Goal: Information Seeking & Learning: Learn about a topic

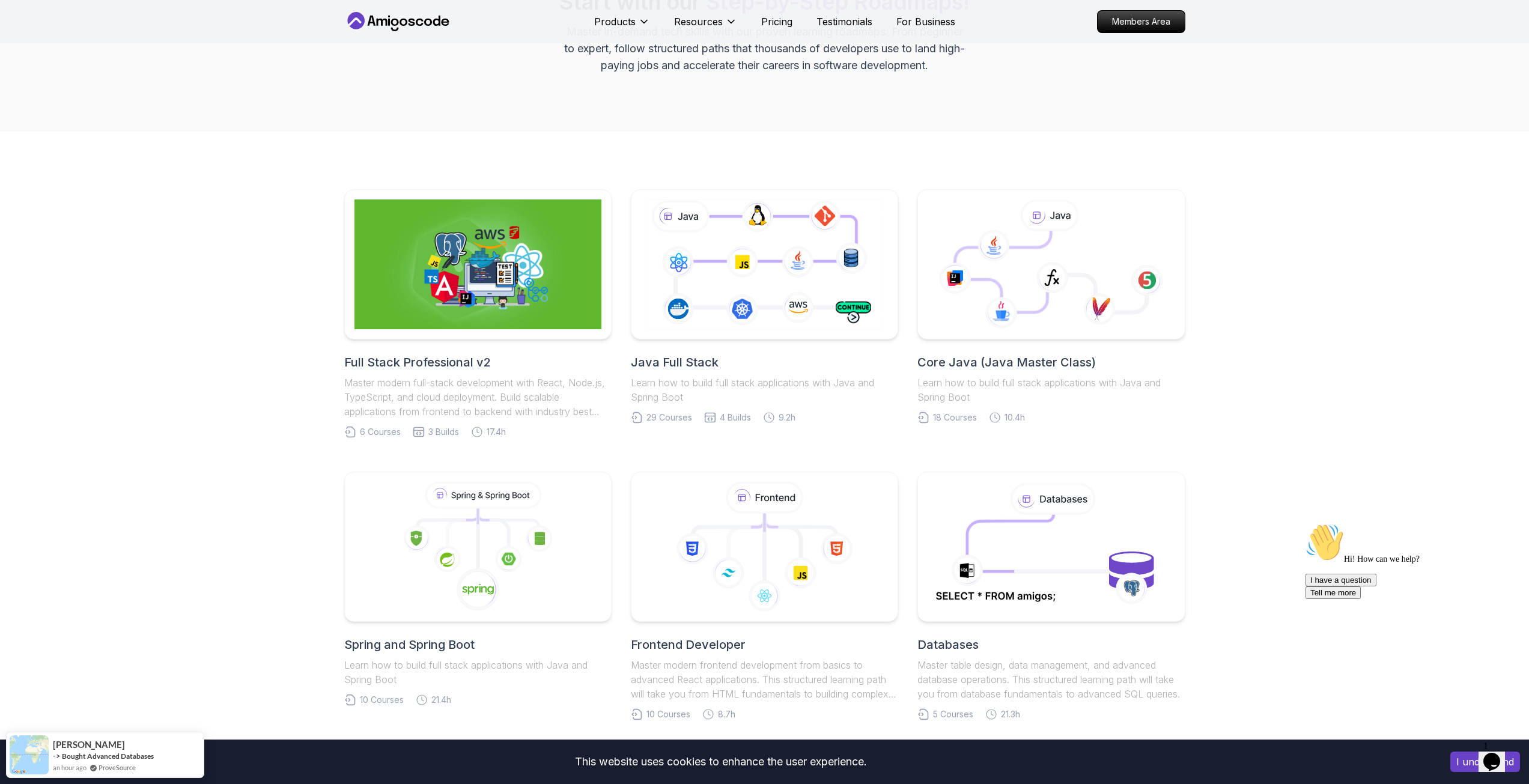
scroll to position [180, 0]
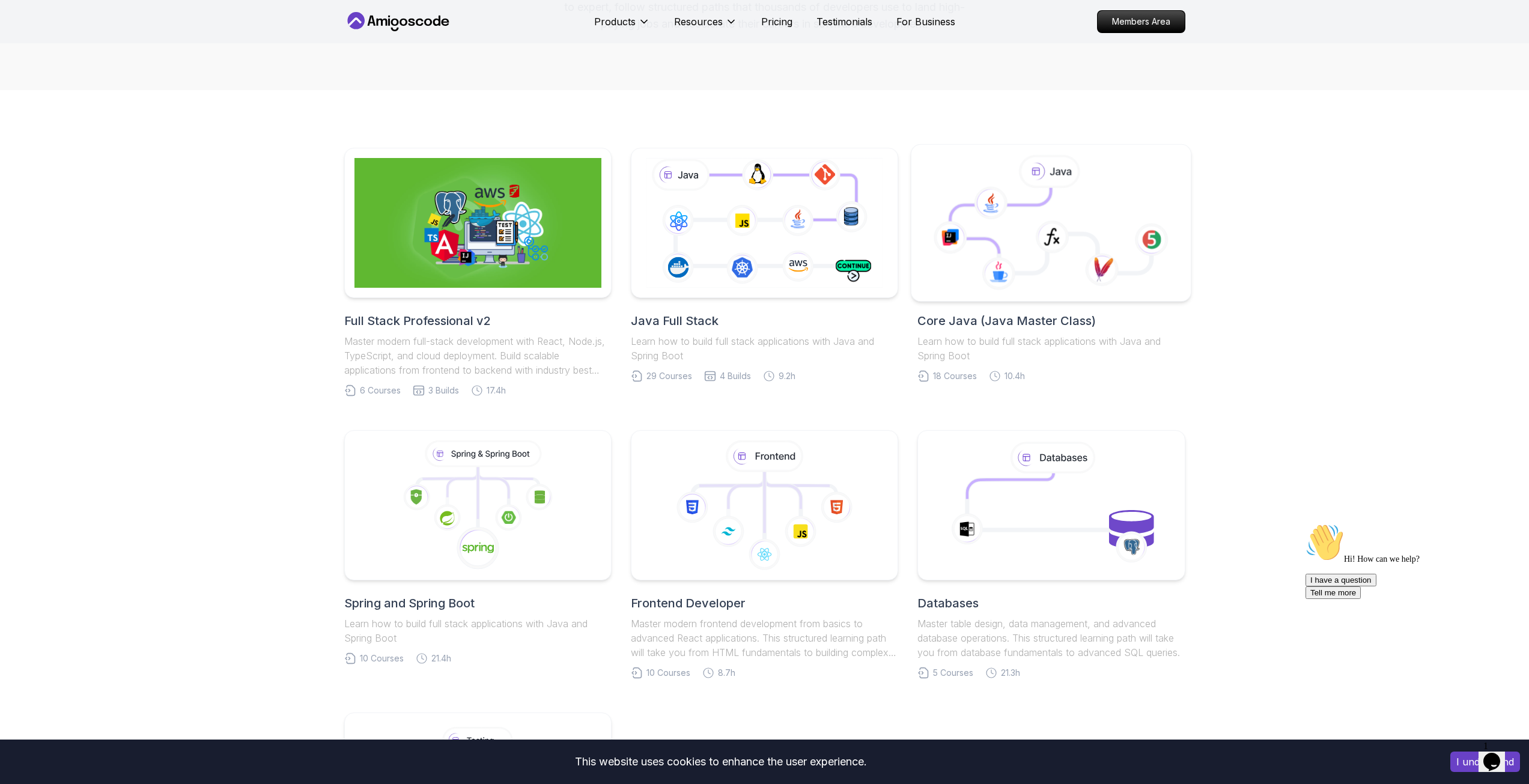
click at [1026, 261] on icon at bounding box center [1051, 231] width 201 height 85
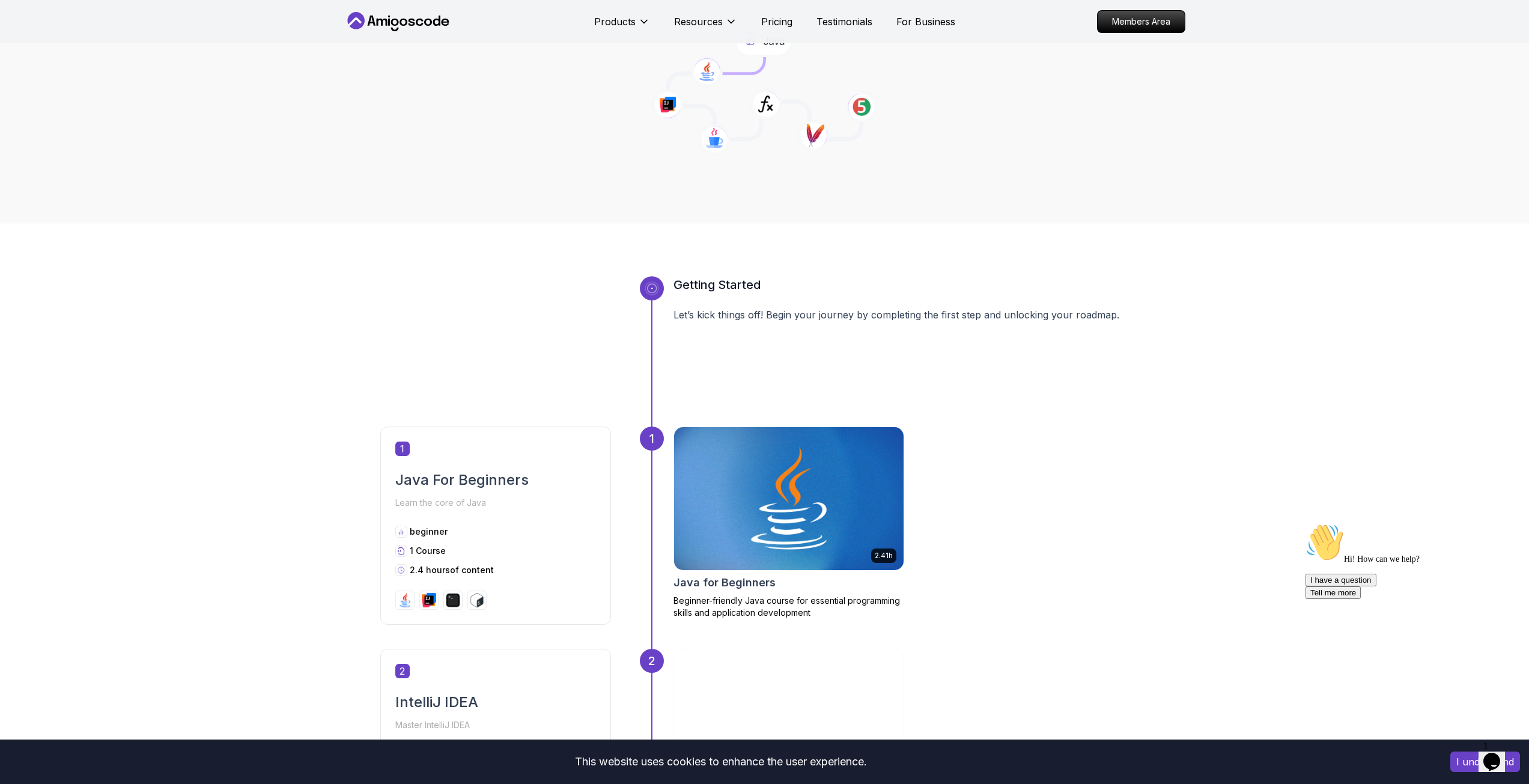
scroll to position [300, 0]
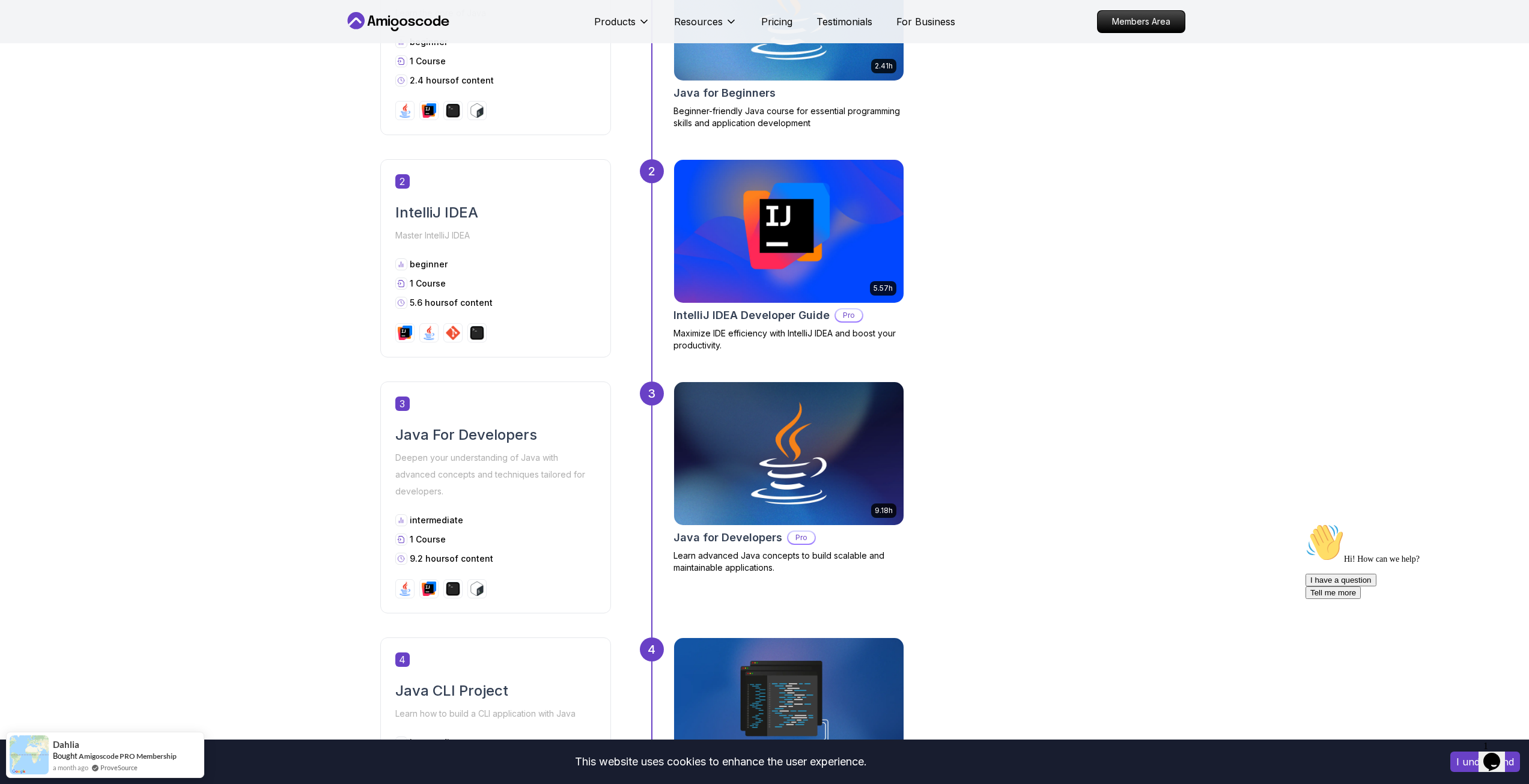
scroll to position [481, 0]
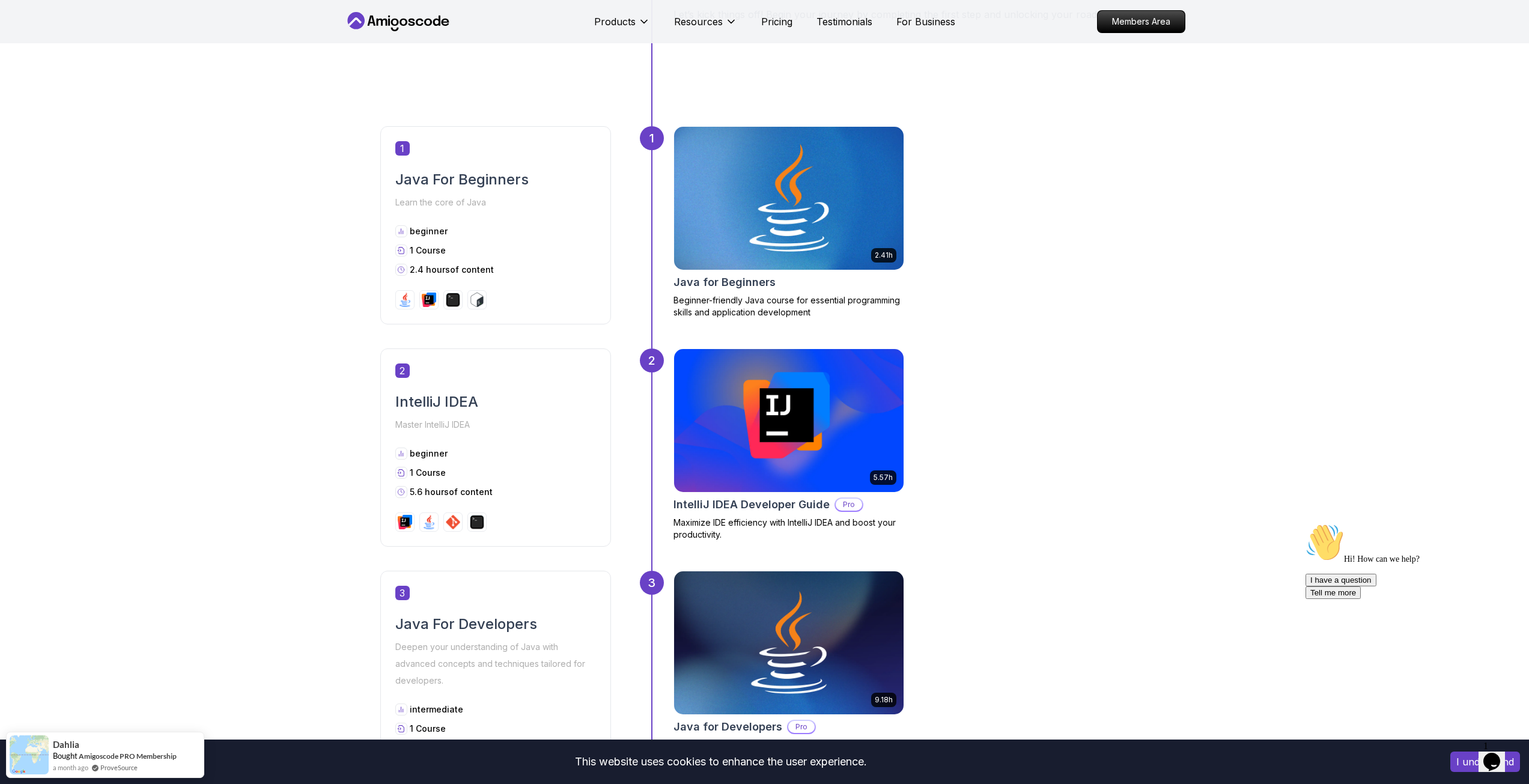
click at [759, 239] on img at bounding box center [789, 198] width 241 height 150
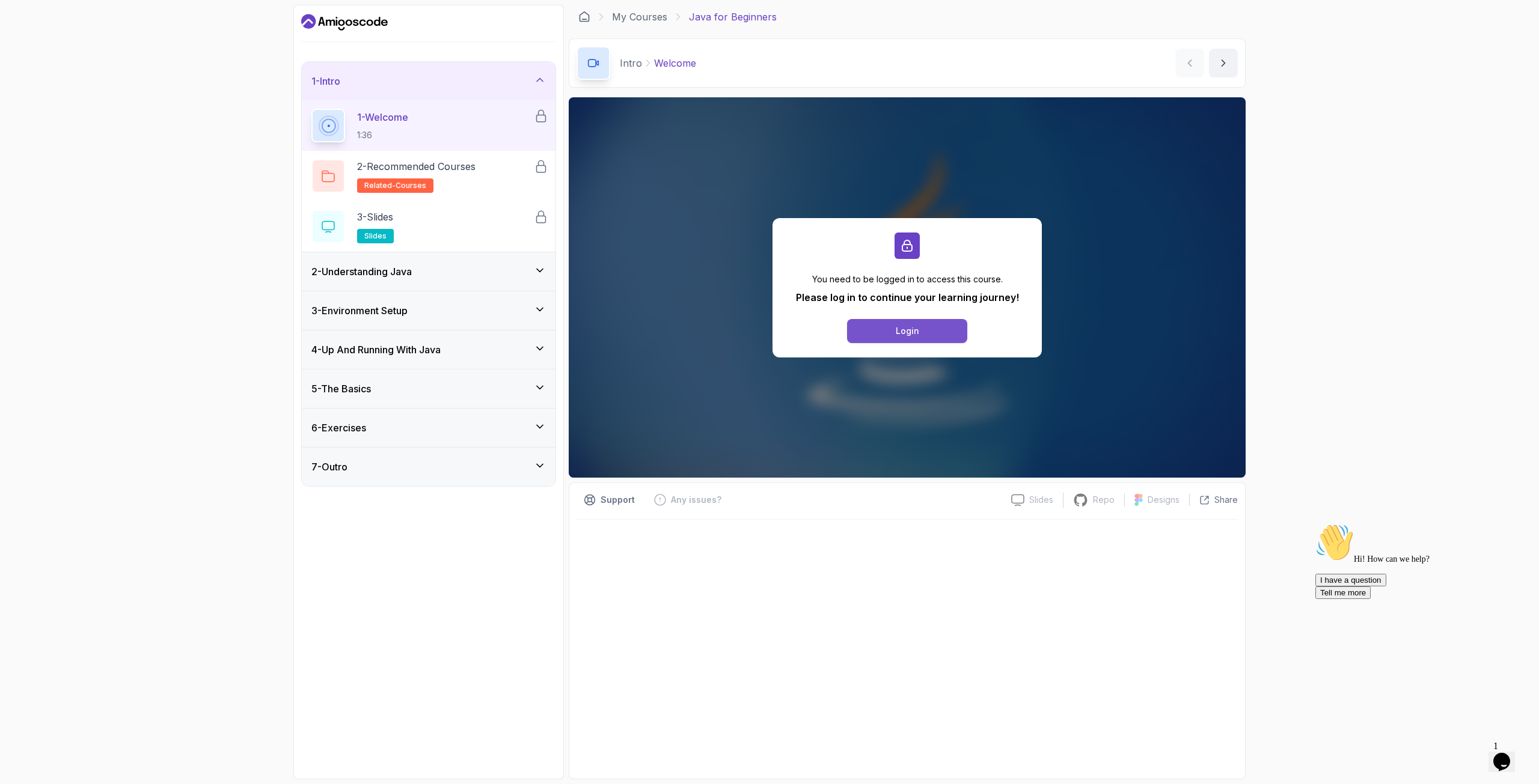
click at [879, 331] on button "Login" at bounding box center [907, 331] width 120 height 24
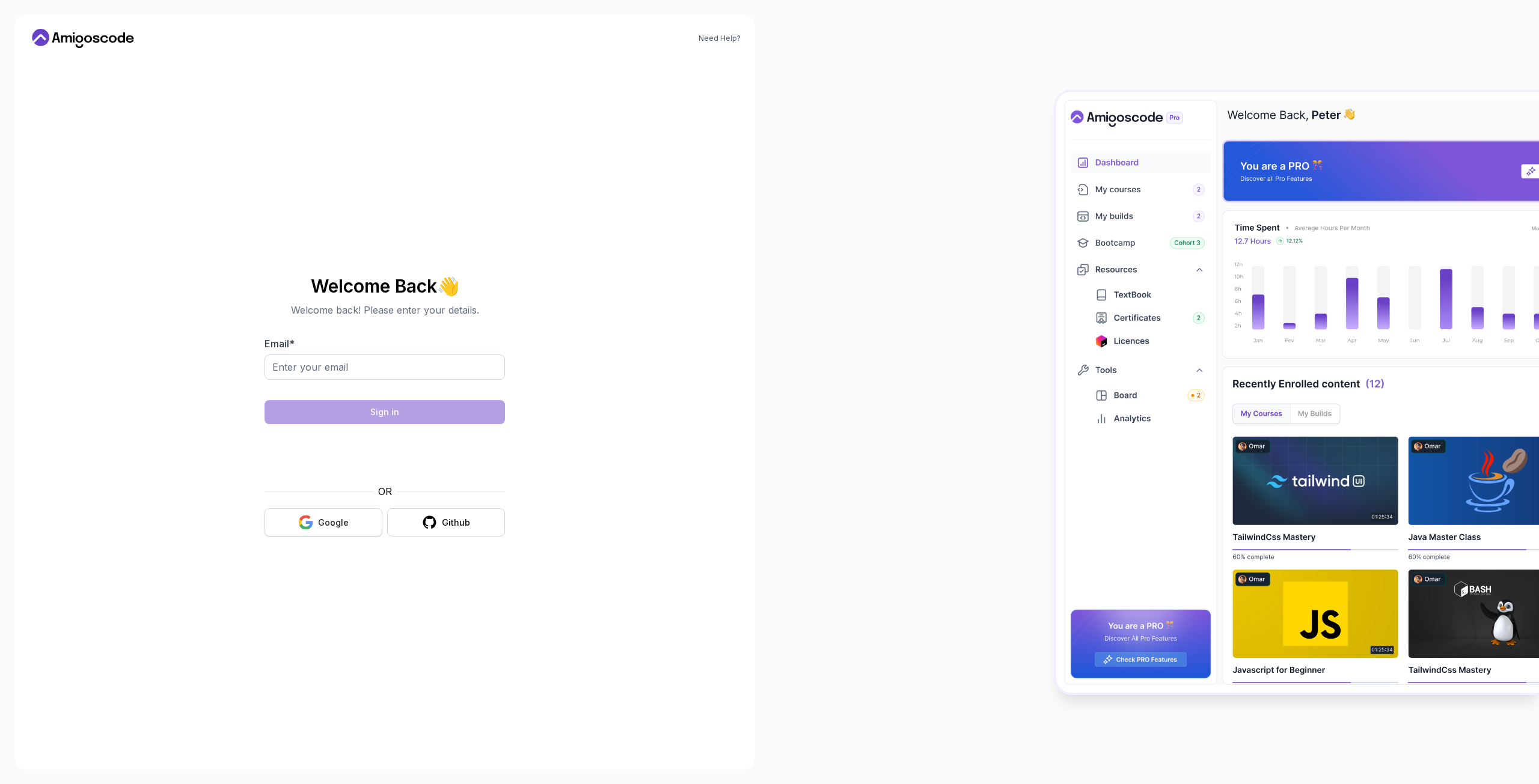
click at [338, 521] on div "Google" at bounding box center [333, 523] width 31 height 12
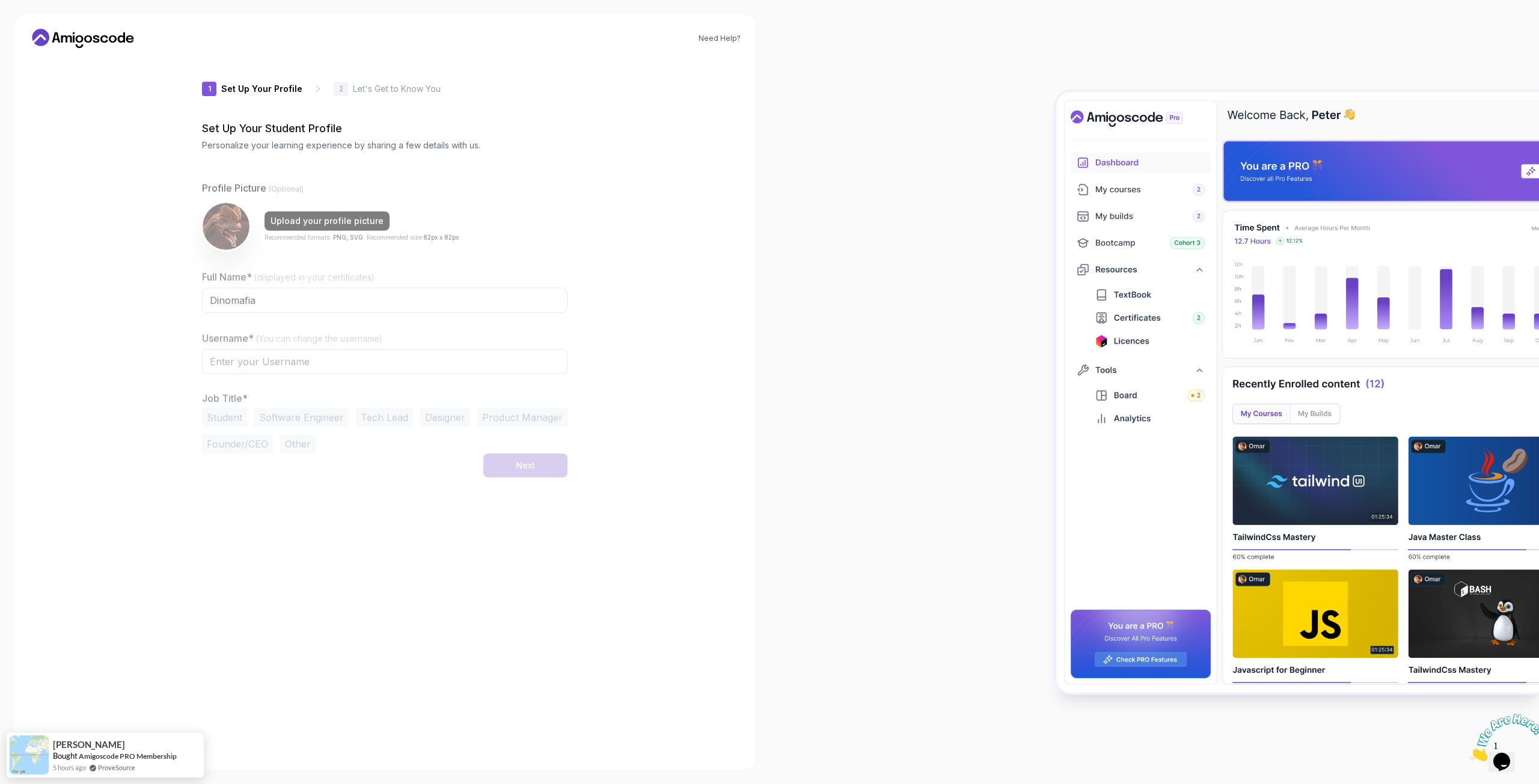
type input "jollywolf955a7"
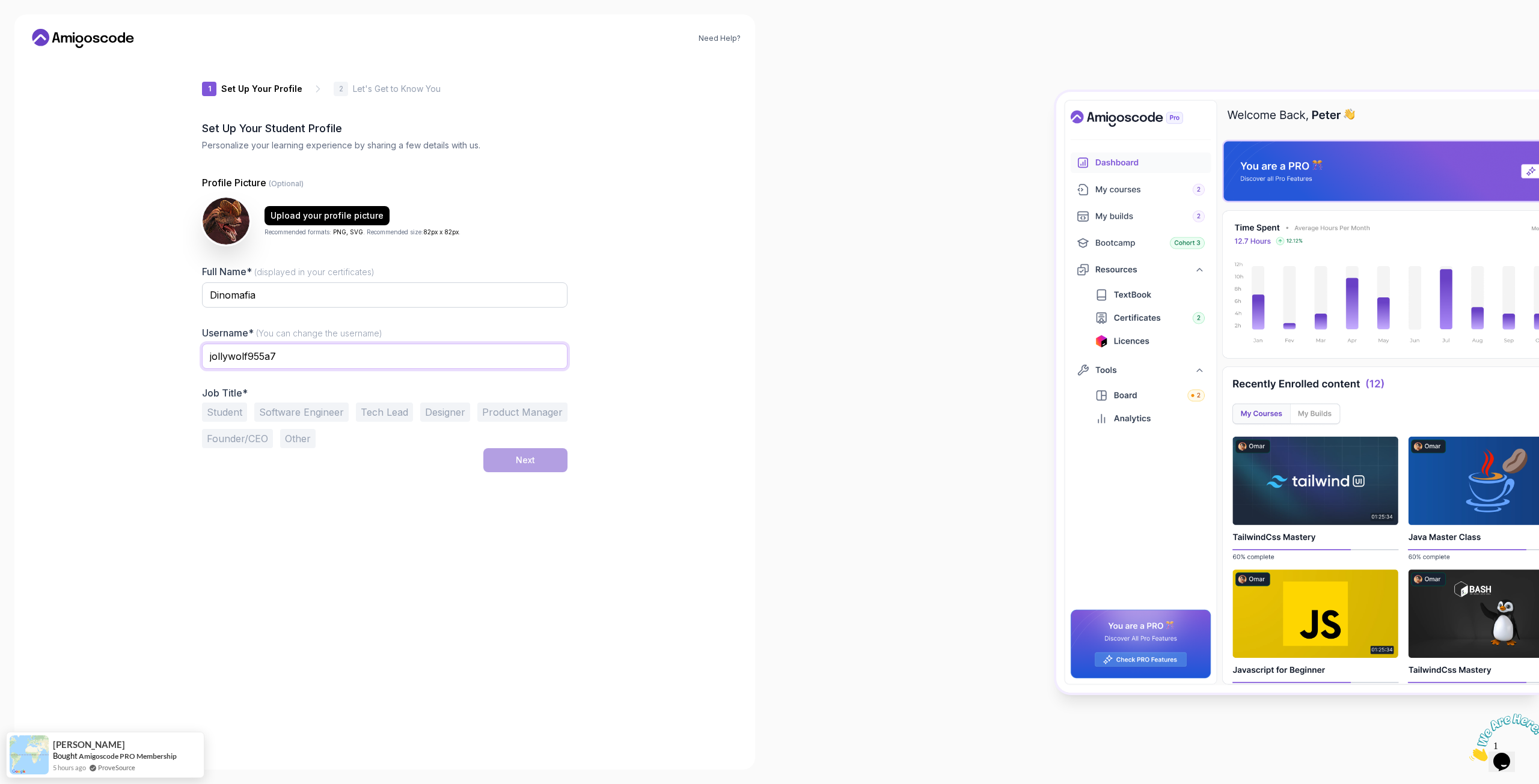
click at [289, 352] on input "jollywolf955a7" at bounding box center [384, 356] width 365 height 25
click at [303, 292] on input "Dinomafia" at bounding box center [384, 295] width 365 height 25
type input "D"
type input "s"
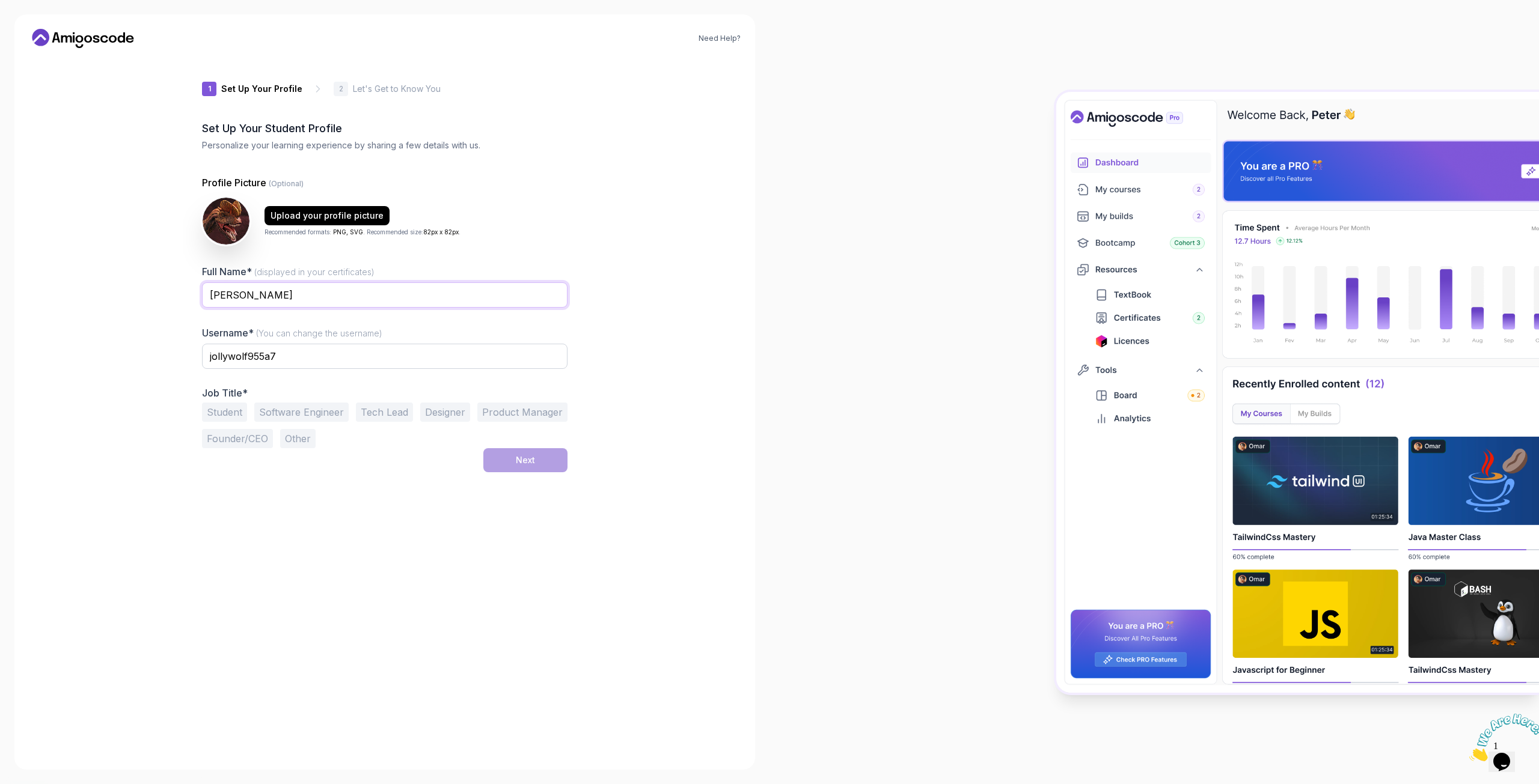
type input "[PERSON_NAME]"
click at [302, 356] on input "jollywolf955a7" at bounding box center [384, 356] width 365 height 25
type input "Dino"
click at [269, 498] on div "1 Set Up Your Profile 1 Set Up Your Profile 2 Let's Get to Know You Set Up Your…" at bounding box center [384, 406] width 365 height 698
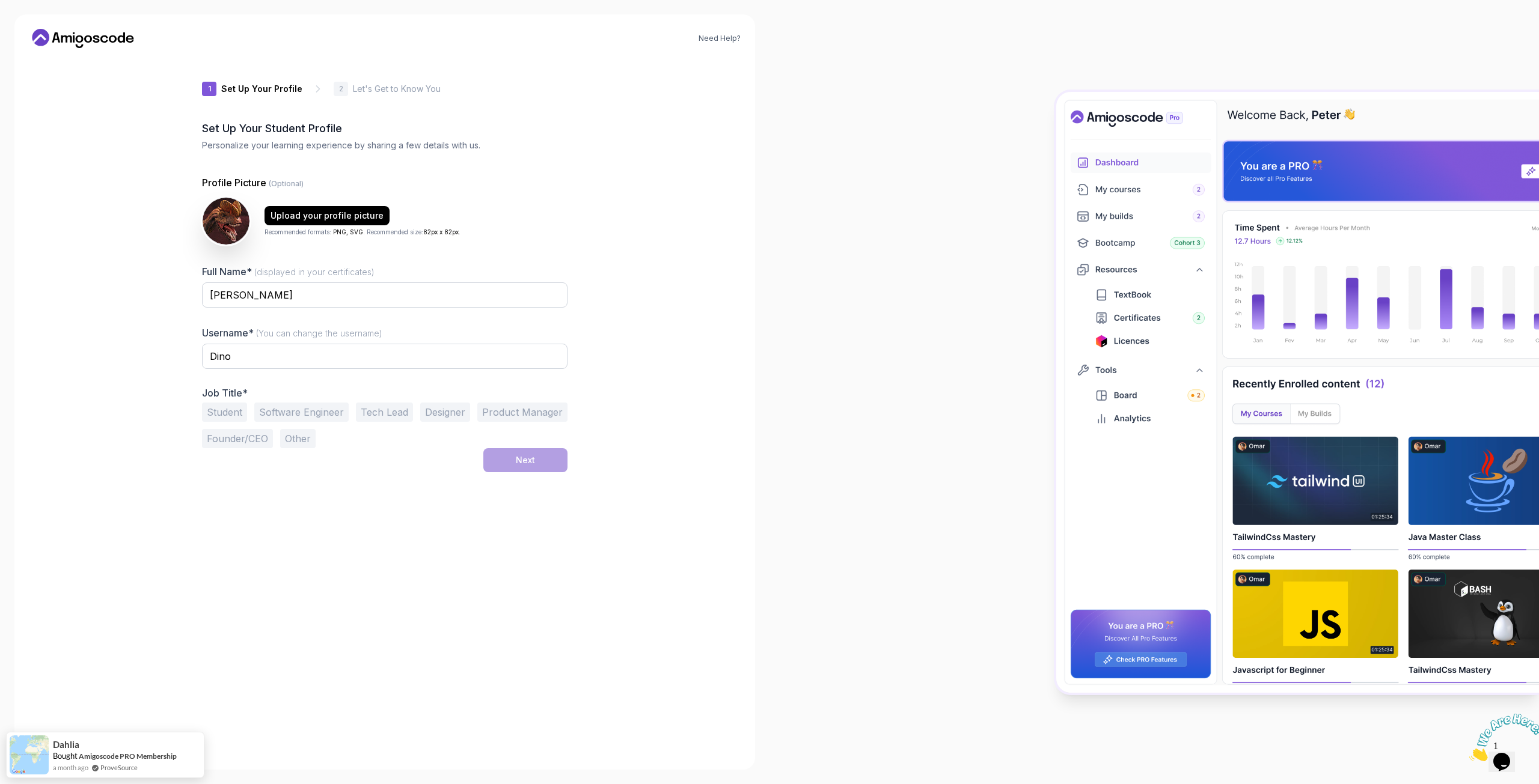
click at [223, 412] on button "Student" at bounding box center [224, 412] width 45 height 19
click at [545, 467] on button "Next" at bounding box center [526, 460] width 84 height 24
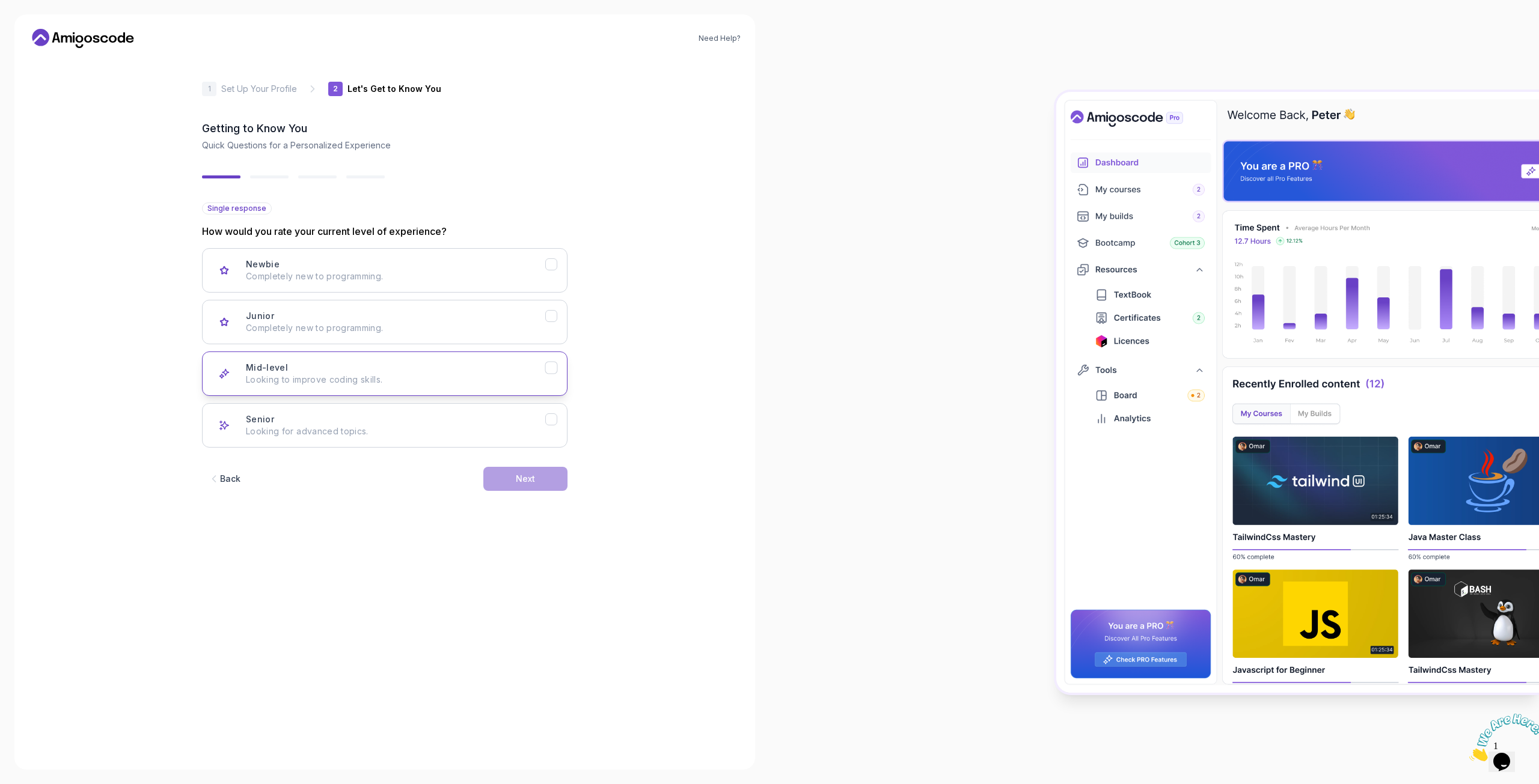
click at [418, 378] on p "Looking to improve coding skills." at bounding box center [395, 380] width 299 height 12
click at [528, 482] on div "Next" at bounding box center [526, 479] width 19 height 12
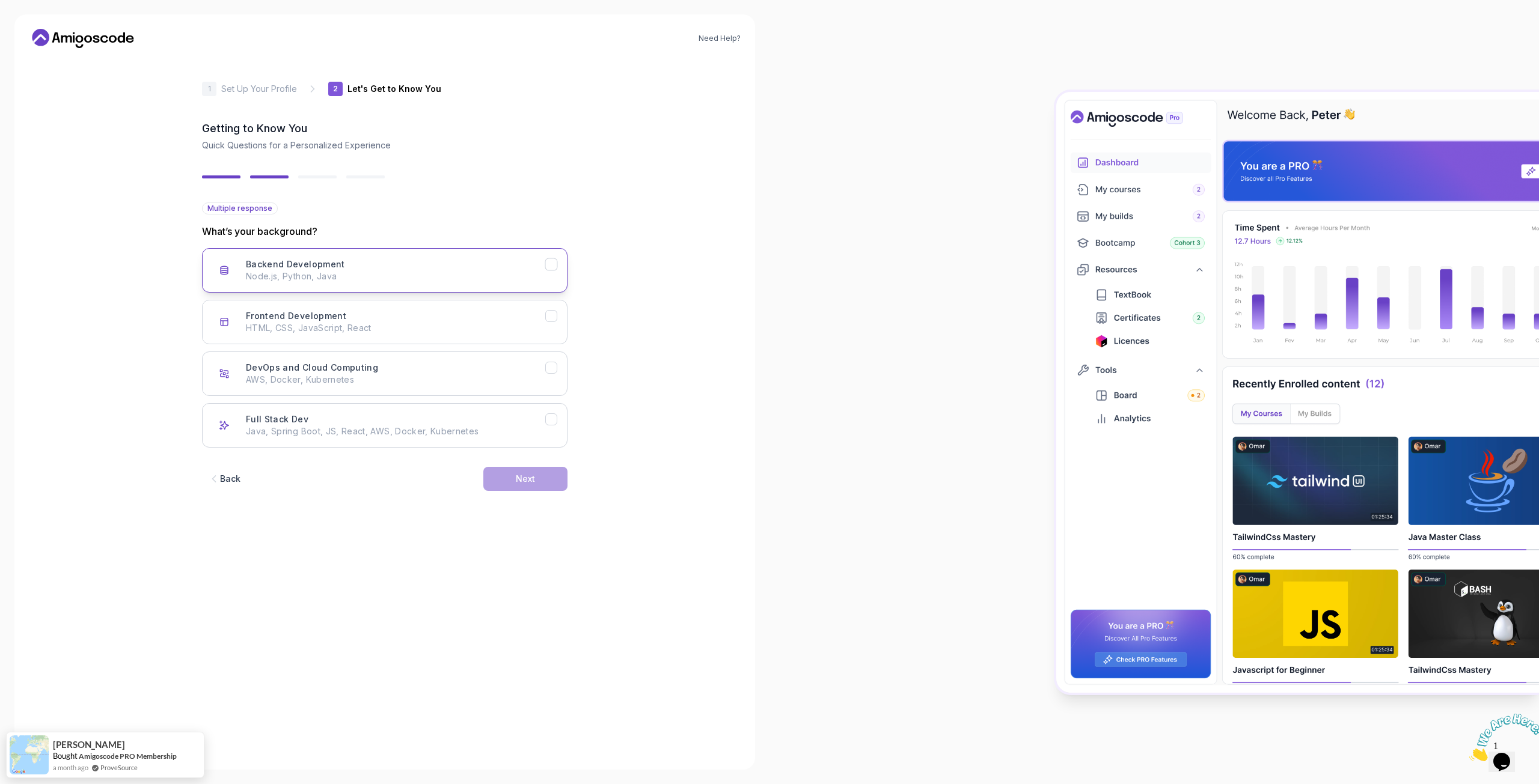
click at [381, 286] on button "Backend Development Node.js, Python, Java" at bounding box center [384, 270] width 365 height 45
click at [387, 335] on button "Frontend Development HTML, CSS, JavaScript, React" at bounding box center [384, 322] width 365 height 45
click at [510, 477] on button "Next" at bounding box center [526, 479] width 84 height 24
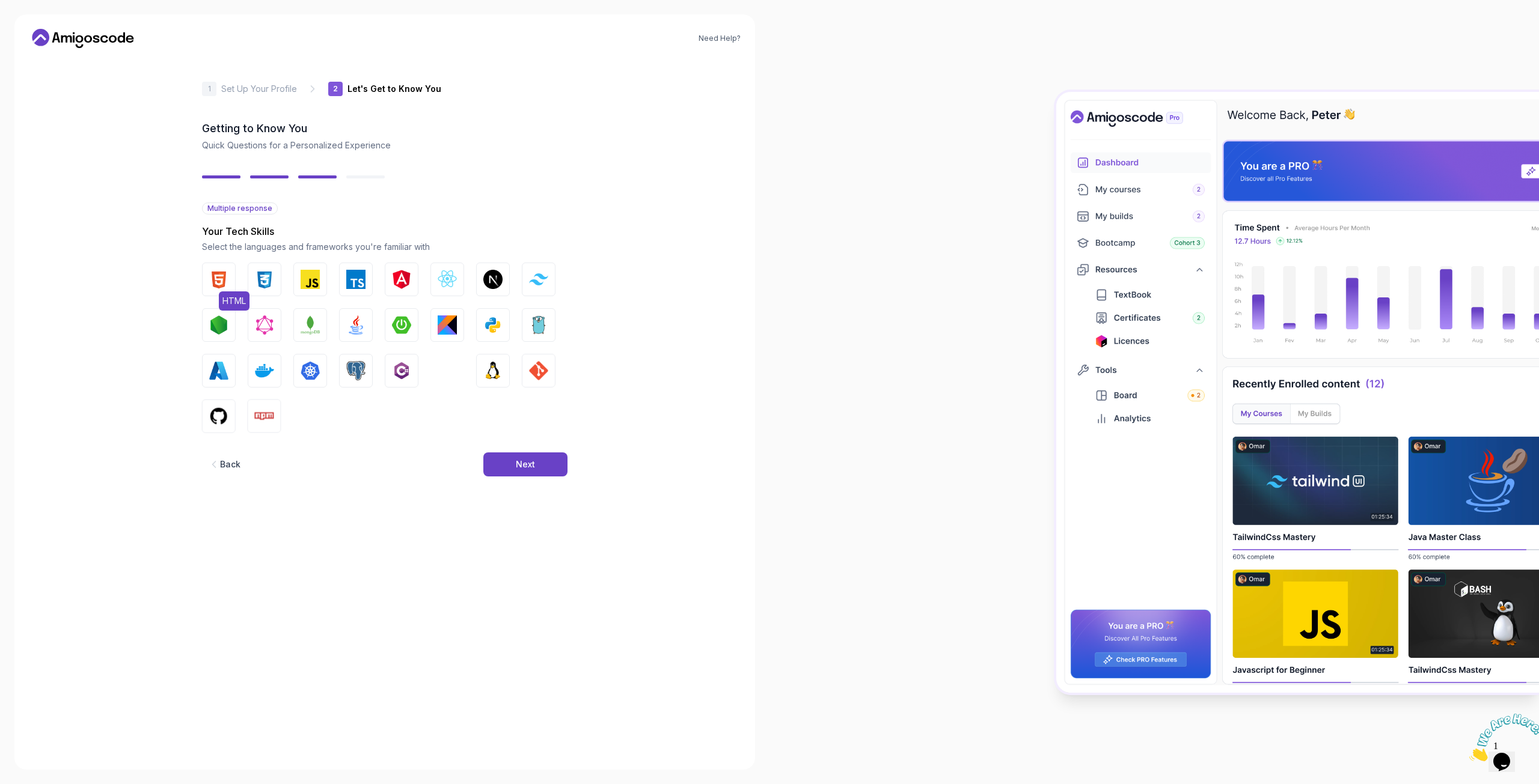
drag, startPoint x: 249, startPoint y: 284, endPoint x: 223, endPoint y: 281, distance: 26.2
click at [245, 285] on div "HTML CSS JavaScript TypeScript Angular React.js Next.js Tailwind CSS Node.js Gr…" at bounding box center [384, 348] width 365 height 170
click at [221, 280] on img "button" at bounding box center [219, 279] width 19 height 19
click at [281, 277] on div "HTML CSS JavaScript TypeScript Angular React.js Next.js Tailwind CSS Node.js Gr…" at bounding box center [384, 348] width 365 height 170
click at [260, 278] on img "button" at bounding box center [265, 279] width 19 height 19
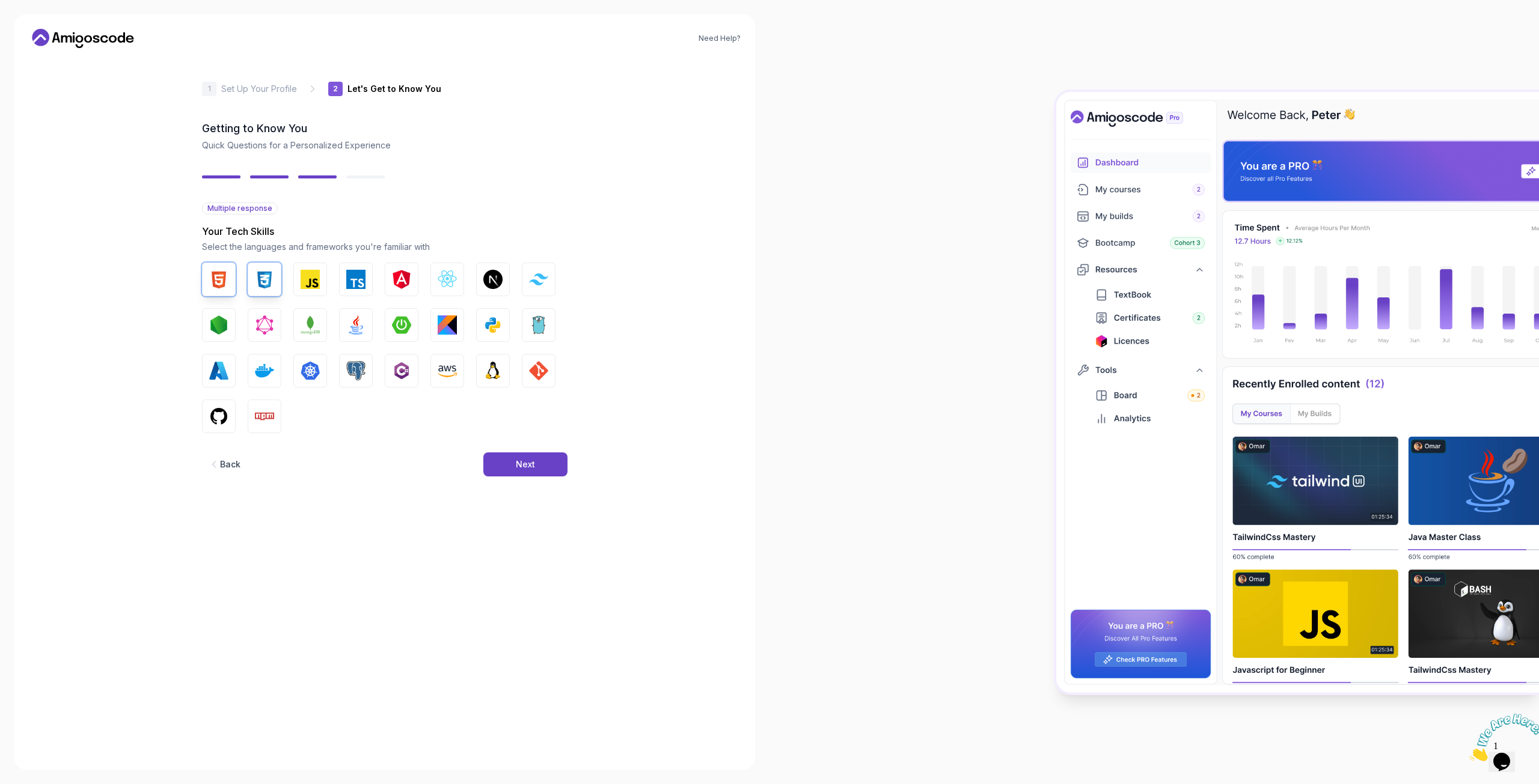
click at [333, 277] on div "HTML CSS JavaScript TypeScript Angular React.js Next.js Tailwind CSS Node.js Gr…" at bounding box center [384, 348] width 365 height 170
click at [316, 279] on img "button" at bounding box center [310, 279] width 19 height 19
click at [365, 278] on button "TypeScript" at bounding box center [356, 279] width 34 height 34
click at [446, 281] on img "button" at bounding box center [447, 279] width 19 height 19
click at [488, 277] on img "button" at bounding box center [493, 279] width 19 height 19
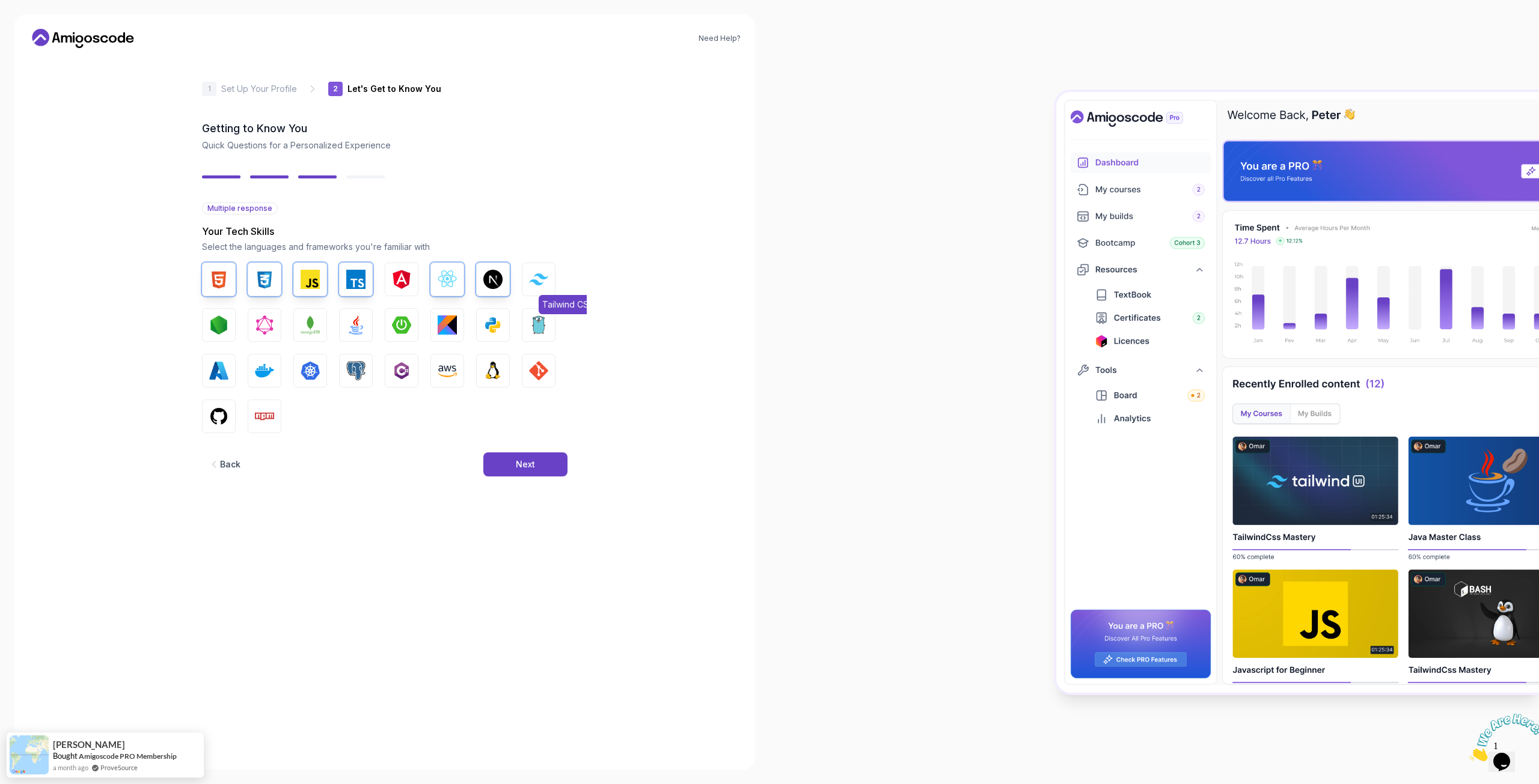
click at [540, 279] on img "button" at bounding box center [538, 279] width 19 height 11
click at [216, 325] on img "button" at bounding box center [219, 325] width 19 height 19
click at [299, 327] on button "MongoDB" at bounding box center [310, 325] width 34 height 34
click at [357, 325] on img "button" at bounding box center [356, 325] width 19 height 19
click at [453, 326] on img "button" at bounding box center [447, 325] width 19 height 19
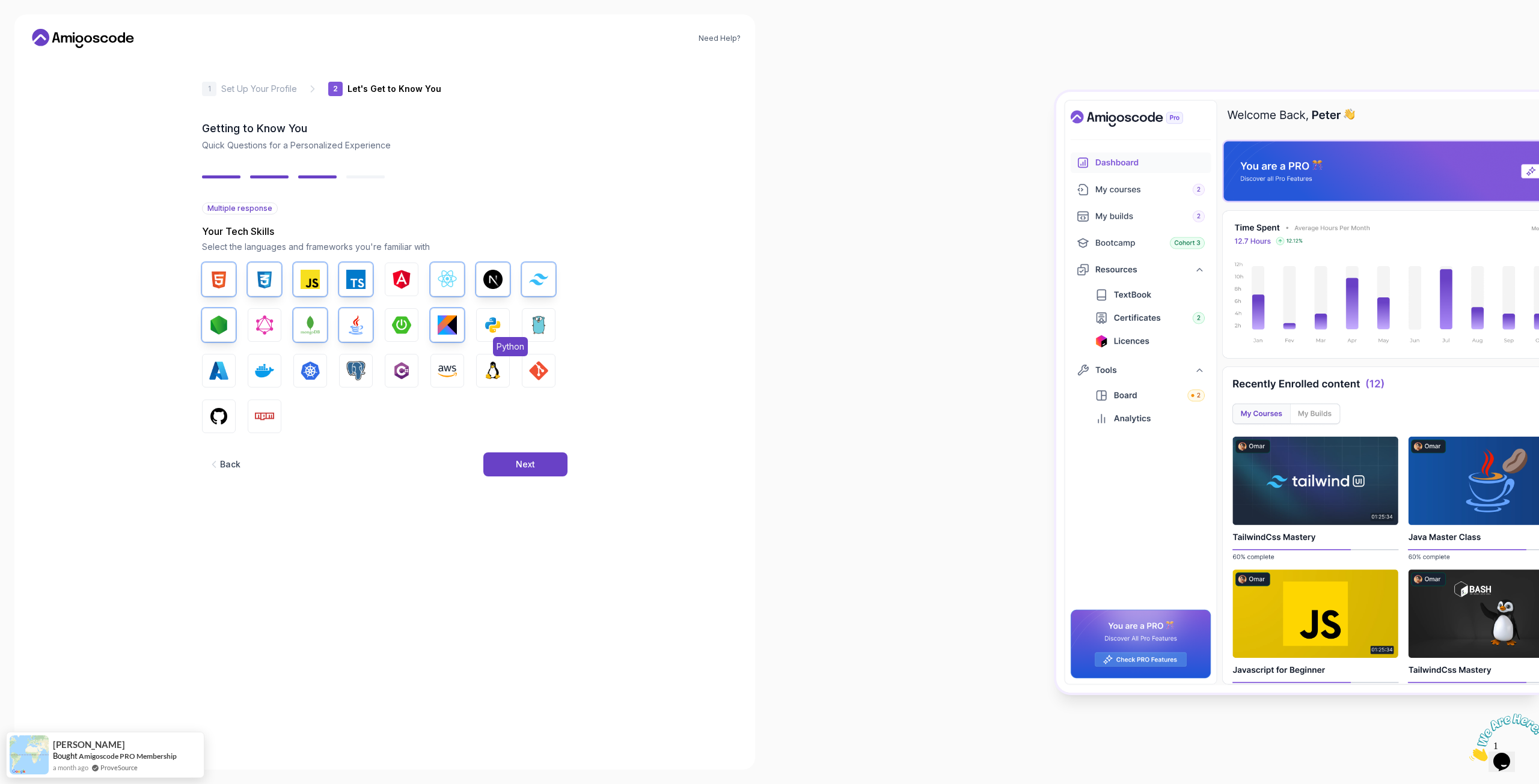
click at [490, 321] on img "button" at bounding box center [493, 325] width 19 height 19
click at [536, 364] on img "button" at bounding box center [538, 371] width 19 height 19
click at [218, 413] on img "button" at bounding box center [219, 416] width 19 height 19
click at [275, 410] on button "Npm" at bounding box center [264, 416] width 34 height 34
click at [407, 369] on img "button" at bounding box center [401, 371] width 19 height 19
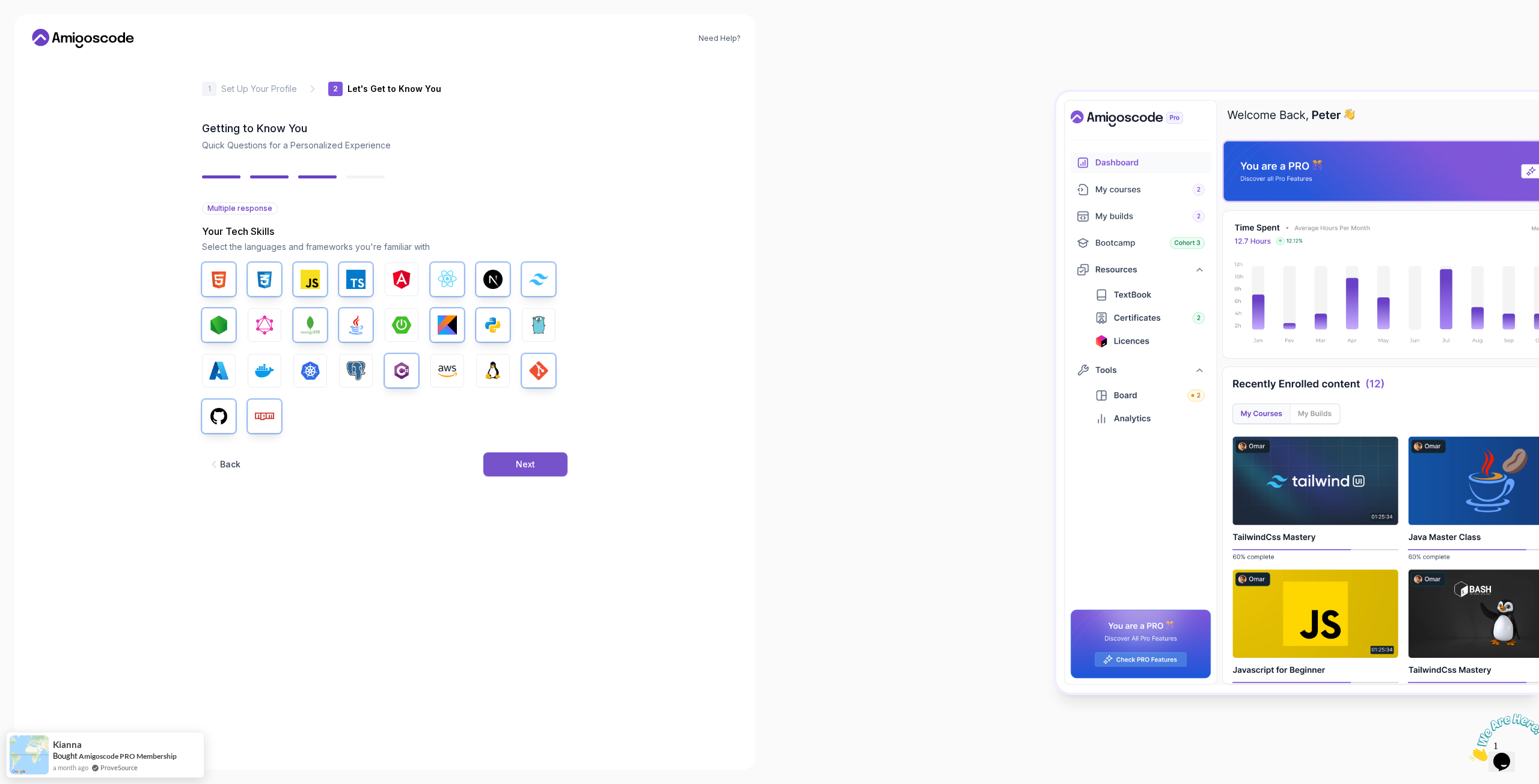
click at [533, 457] on button "Next" at bounding box center [526, 464] width 84 height 24
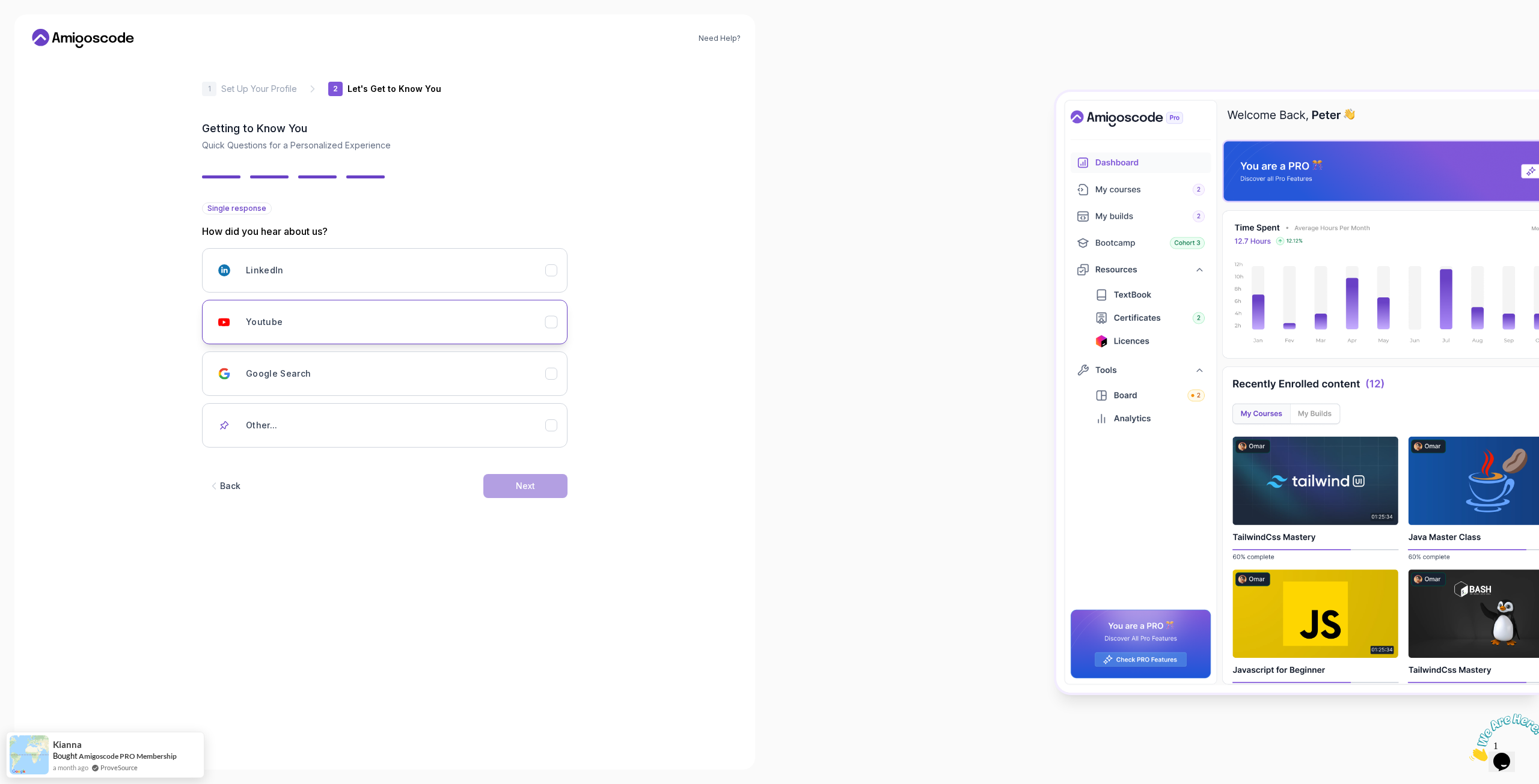
click at [324, 324] on div "Youtube" at bounding box center [395, 322] width 299 height 24
click at [319, 266] on div "LinkedIn" at bounding box center [395, 270] width 299 height 24
click at [334, 325] on div "Youtube" at bounding box center [395, 322] width 299 height 24
click at [527, 488] on div "Next" at bounding box center [526, 486] width 19 height 12
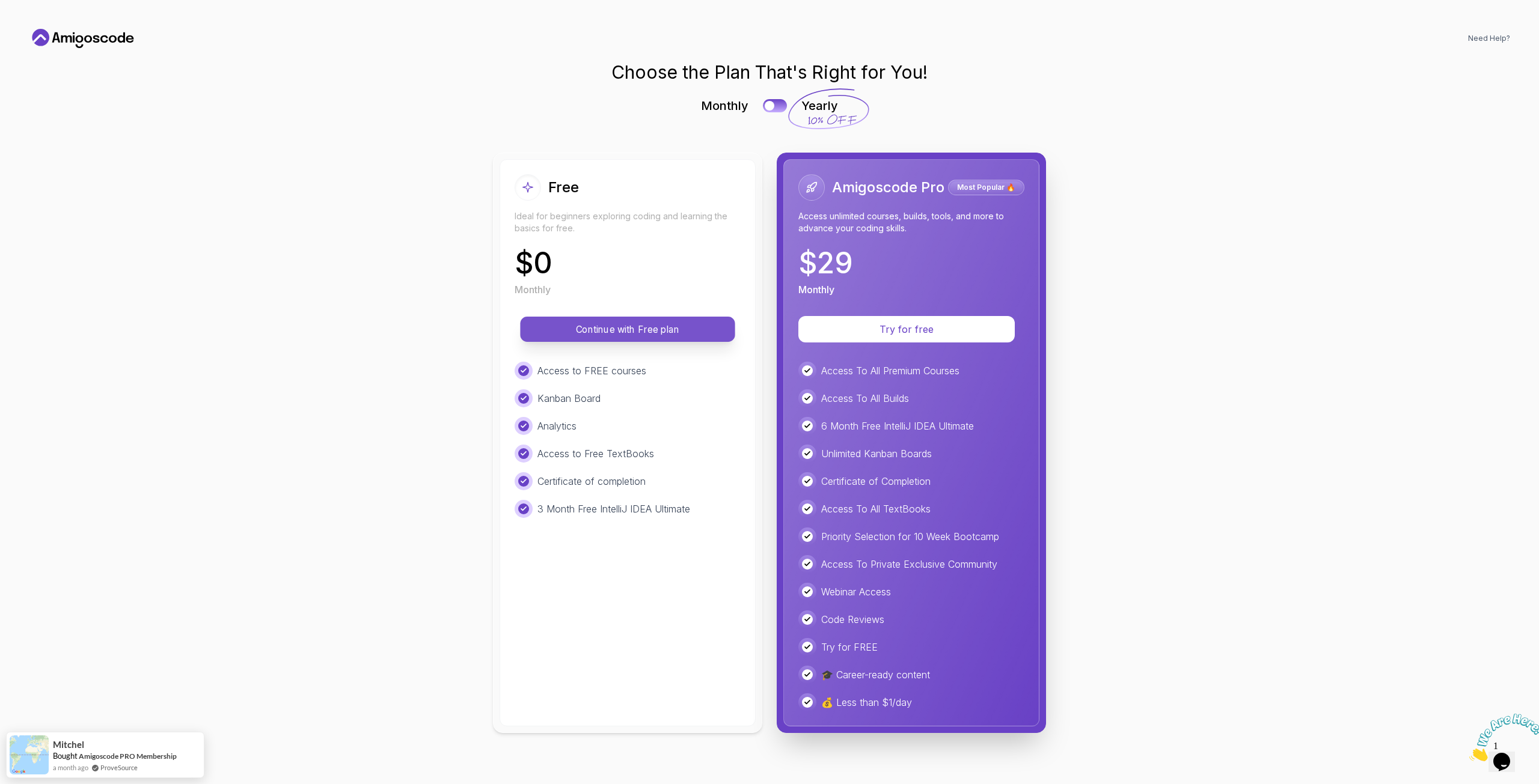
click at [611, 331] on p "Continue with Free plan" at bounding box center [627, 329] width 188 height 14
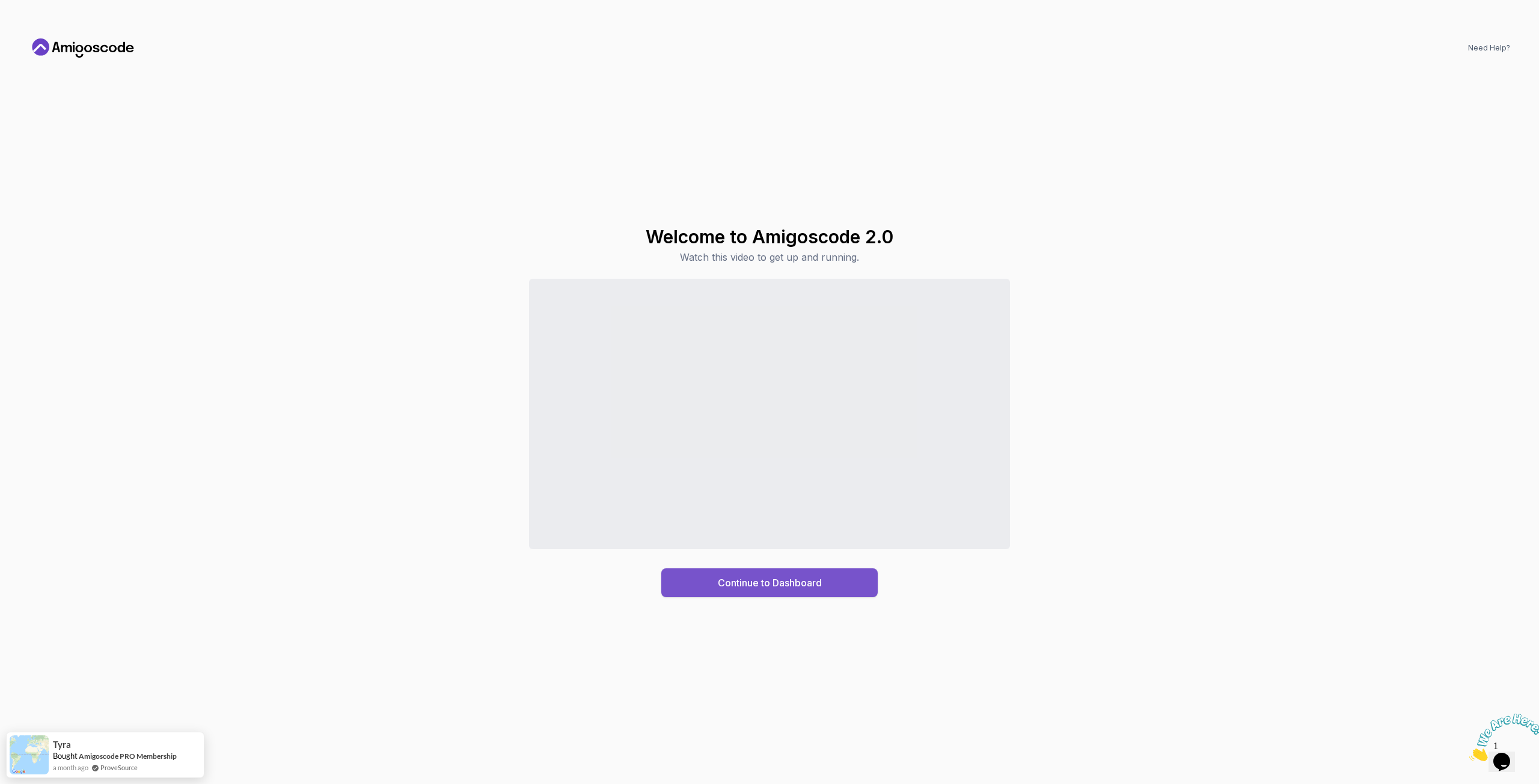
click at [777, 574] on button "Continue to Dashboard" at bounding box center [769, 582] width 216 height 29
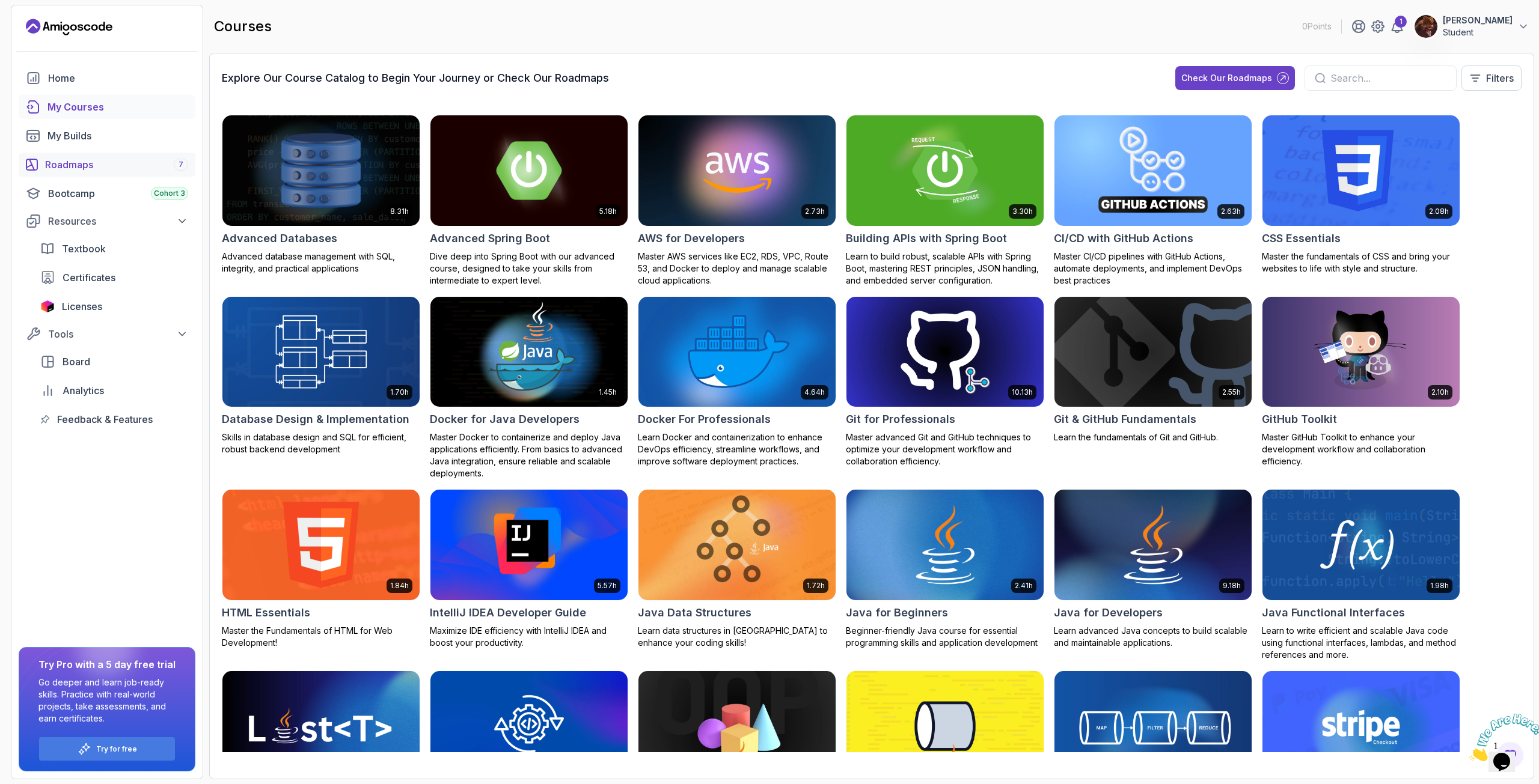
click at [88, 167] on div "Roadmaps 7" at bounding box center [116, 165] width 143 height 15
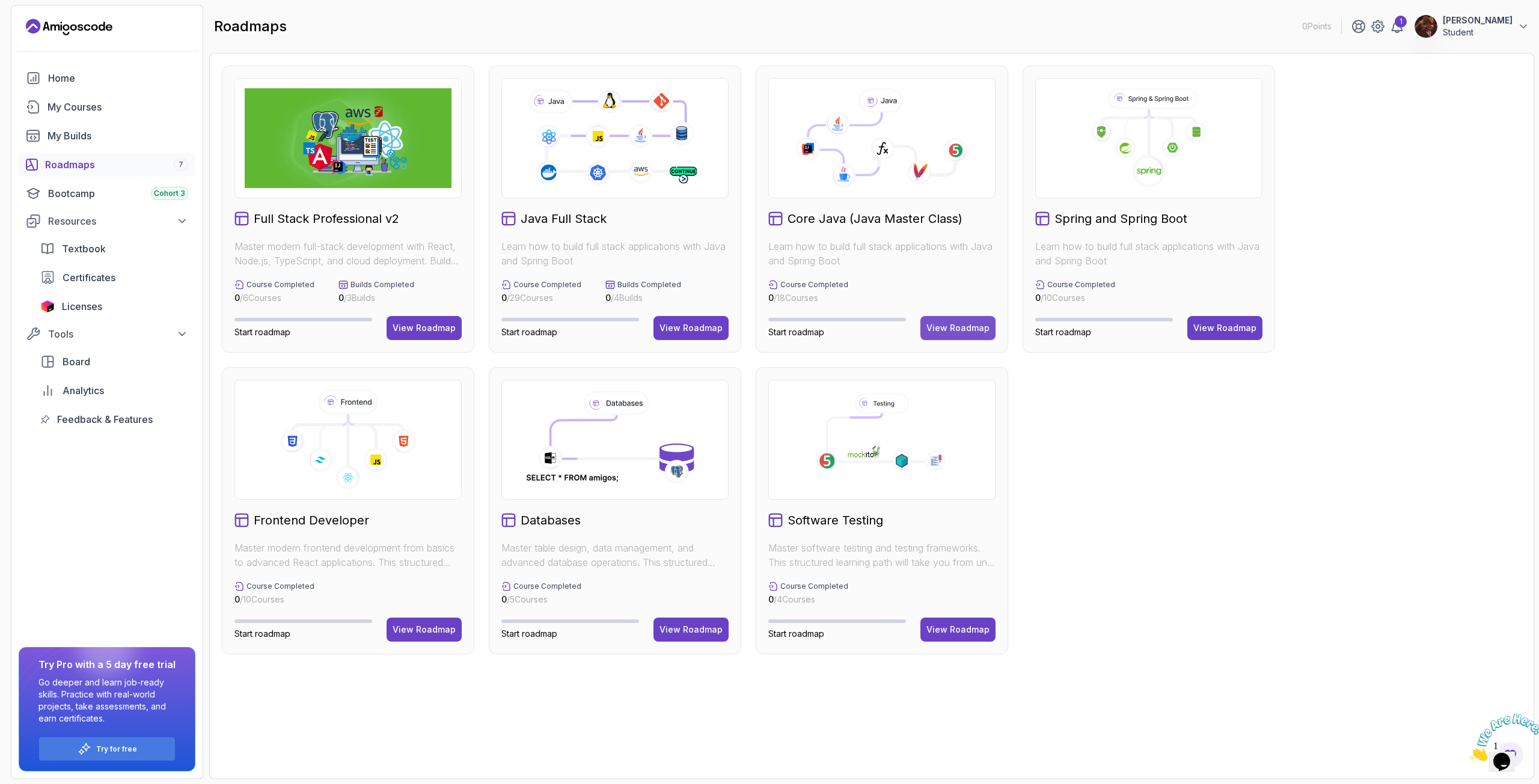
click at [958, 333] on div "View Roadmap" at bounding box center [958, 327] width 63 height 12
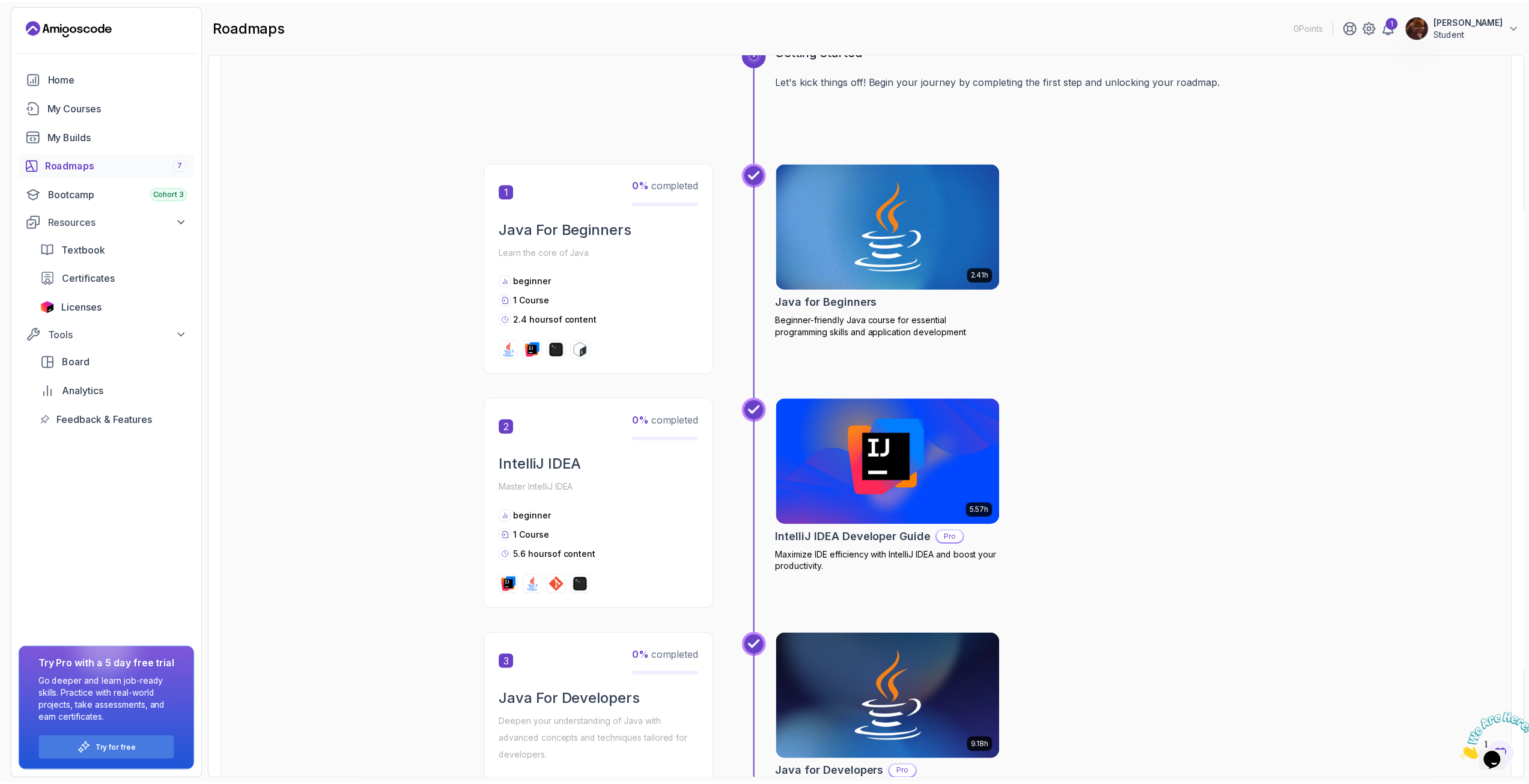
scroll to position [60, 0]
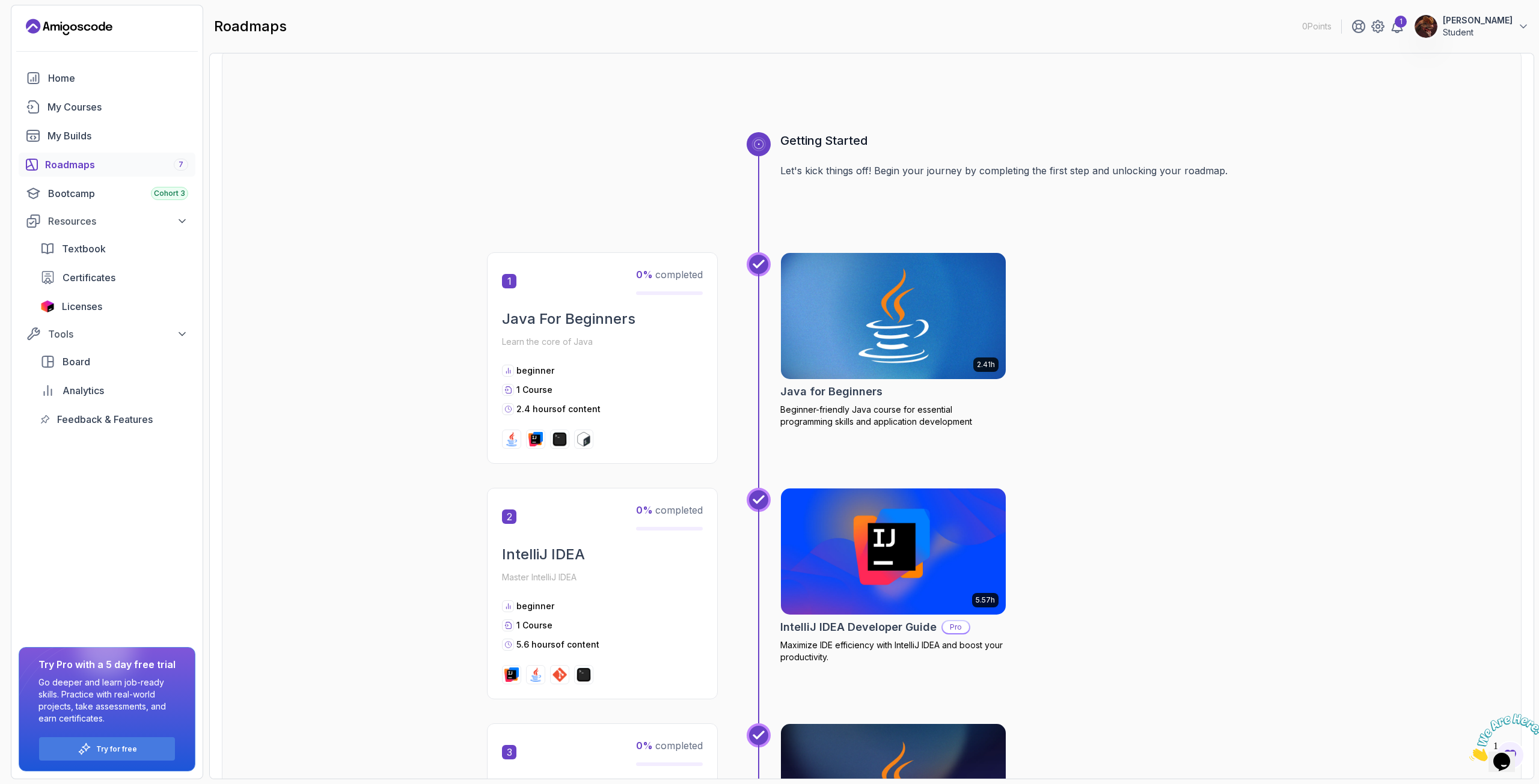
click at [970, 338] on img at bounding box center [893, 316] width 236 height 132
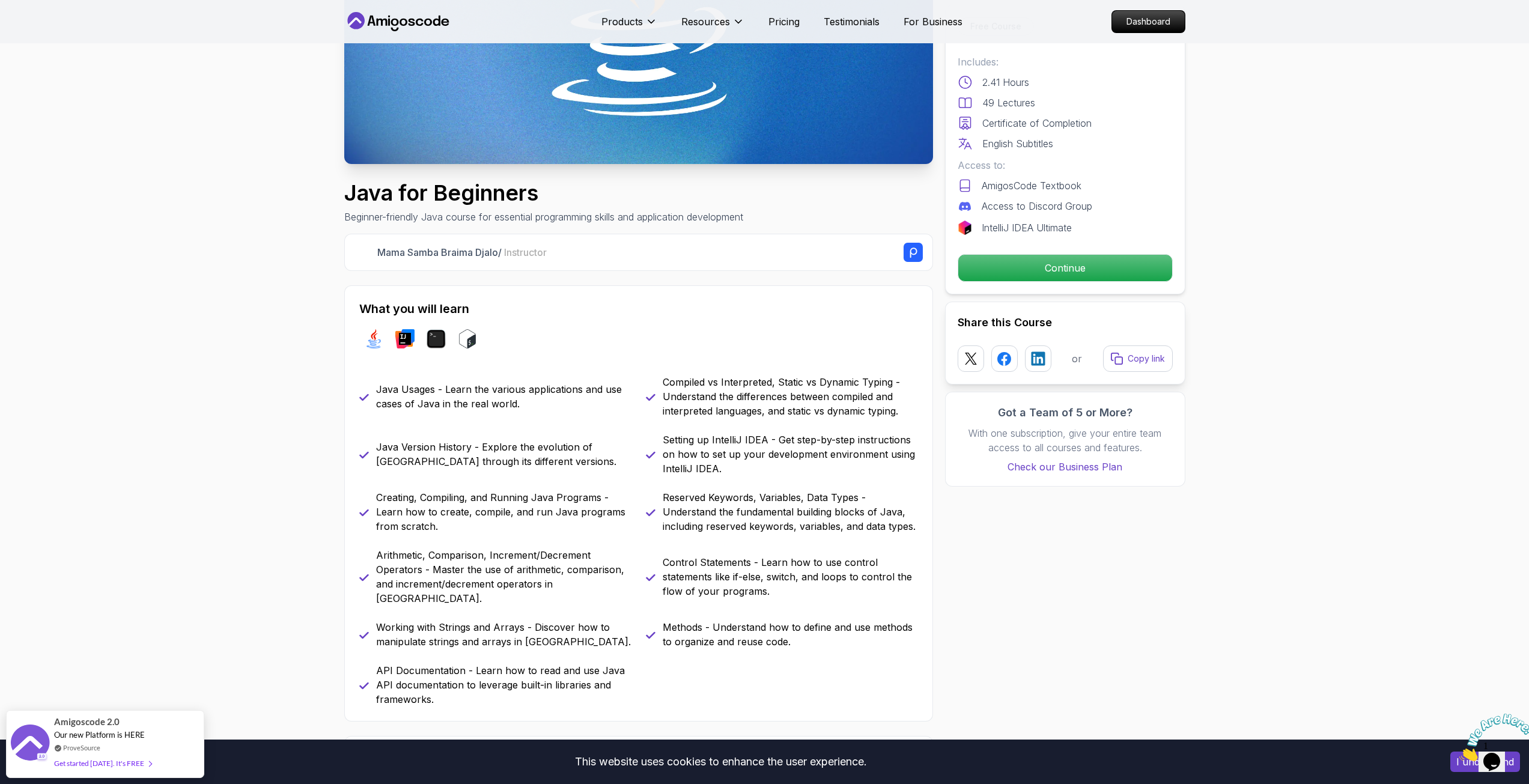
scroll to position [240, 0]
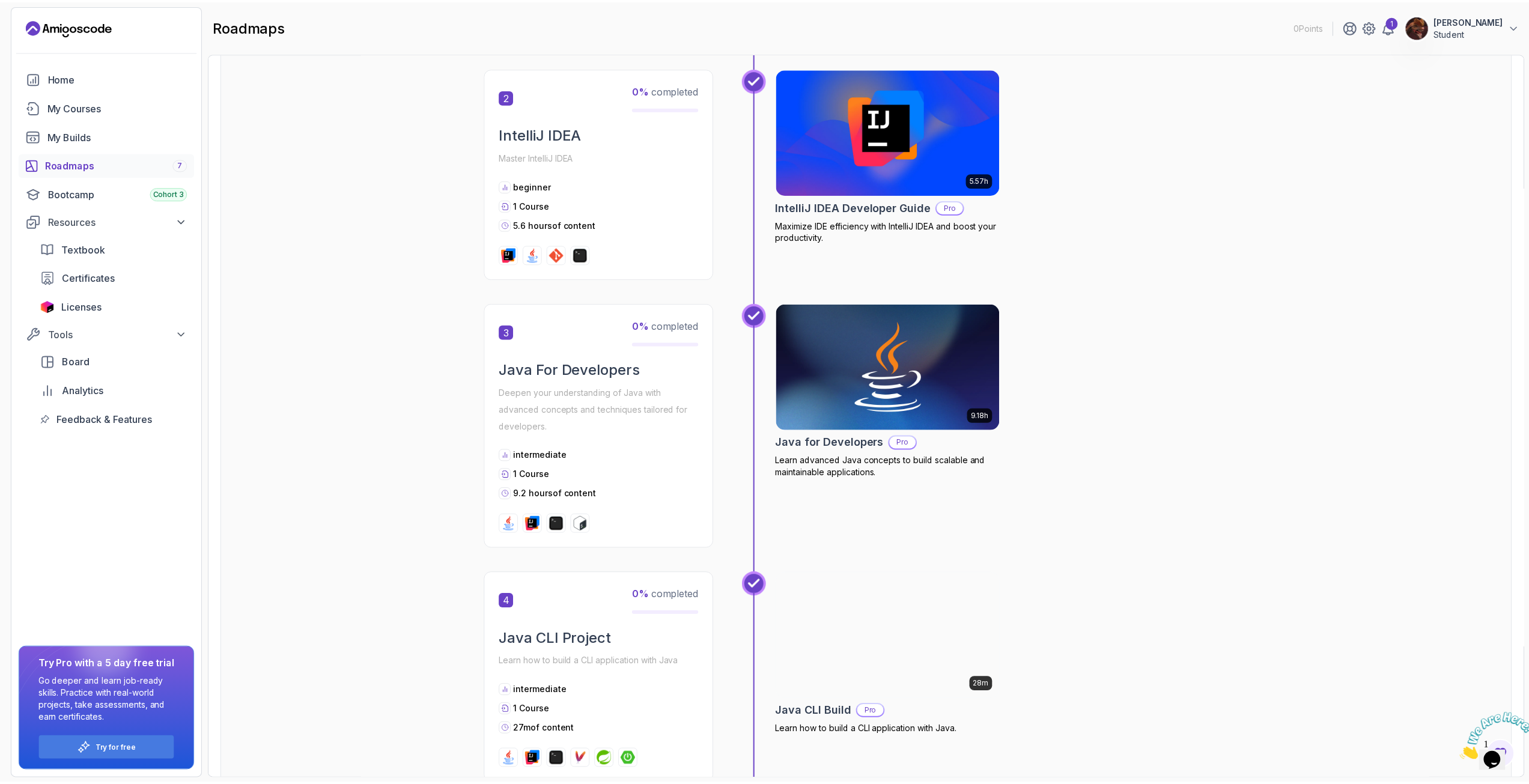
scroll to position [361, 0]
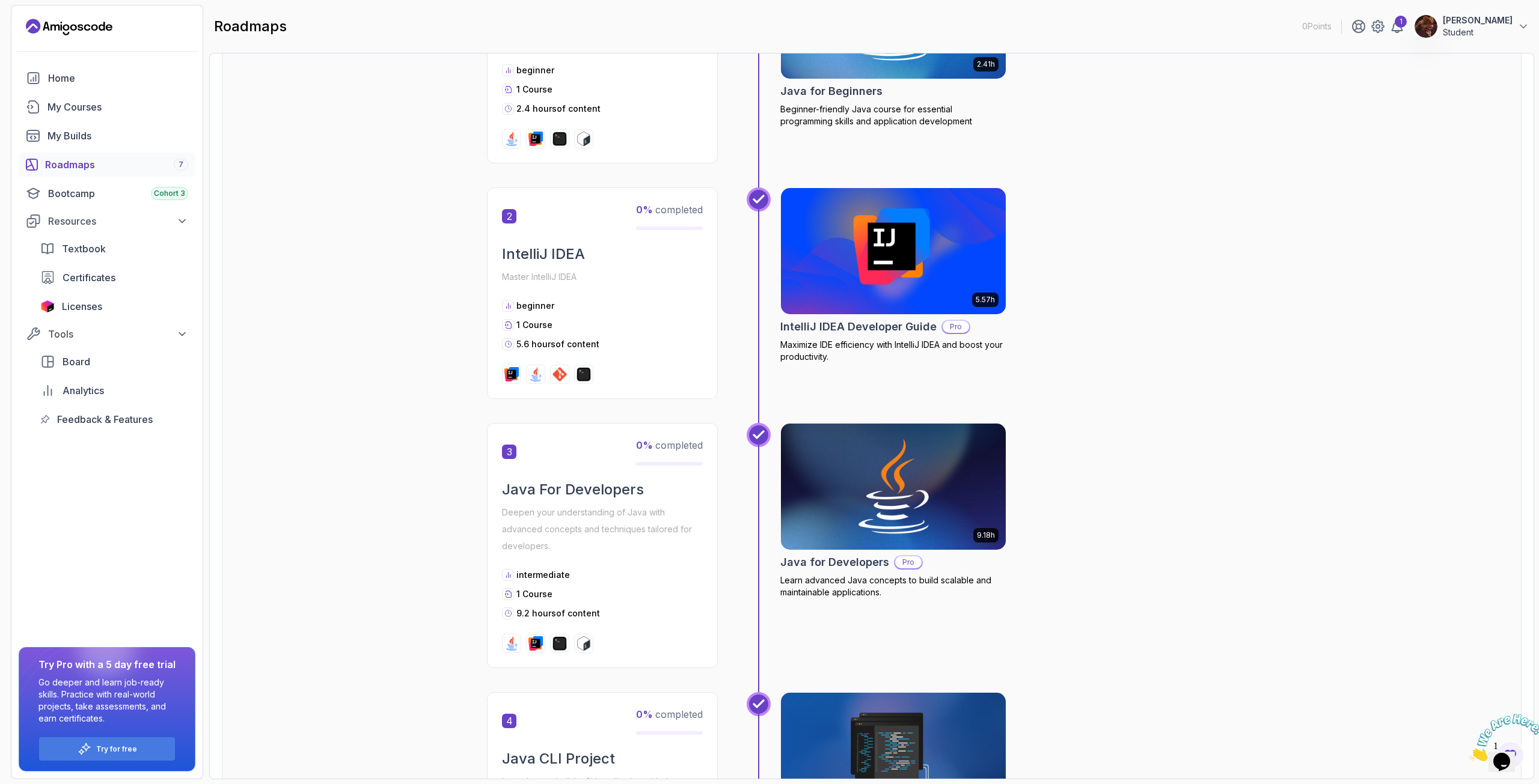
click at [830, 495] on img at bounding box center [893, 486] width 236 height 132
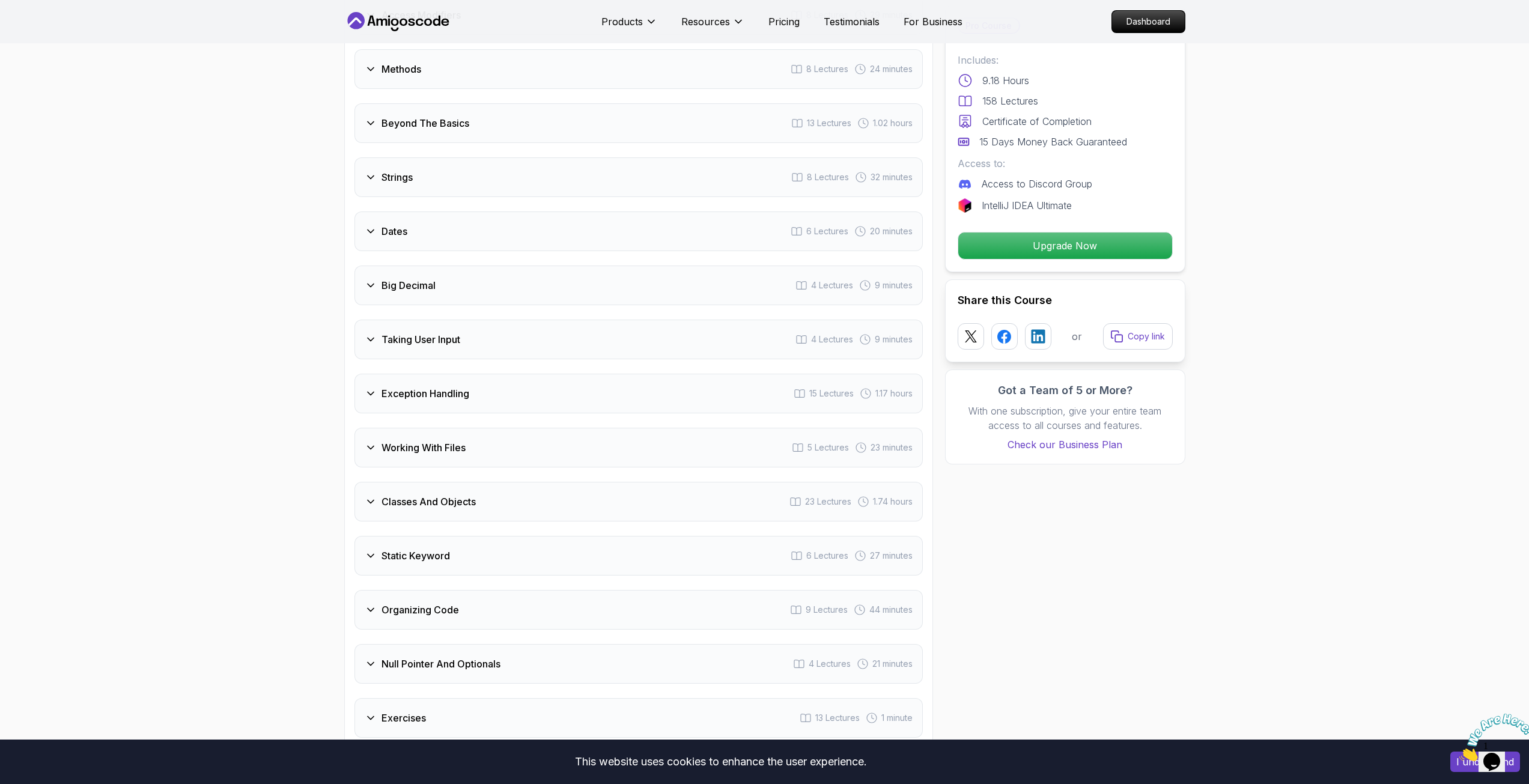
scroll to position [1922, 0]
click at [365, 170] on div "Strings 8 Lectures 32 minutes" at bounding box center [639, 179] width 569 height 39
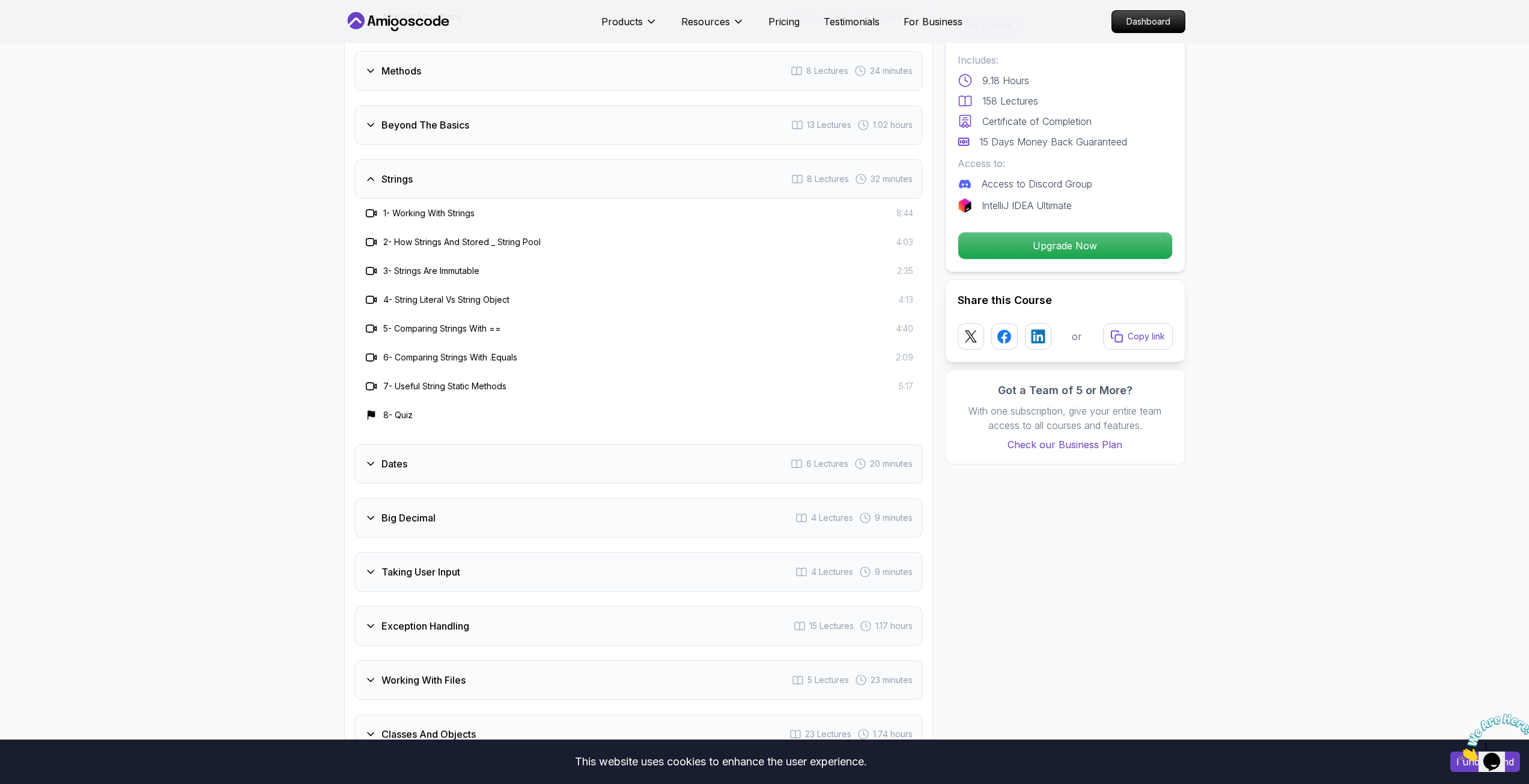
click at [365, 170] on div "Strings 8 Lectures 32 minutes" at bounding box center [639, 179] width 569 height 39
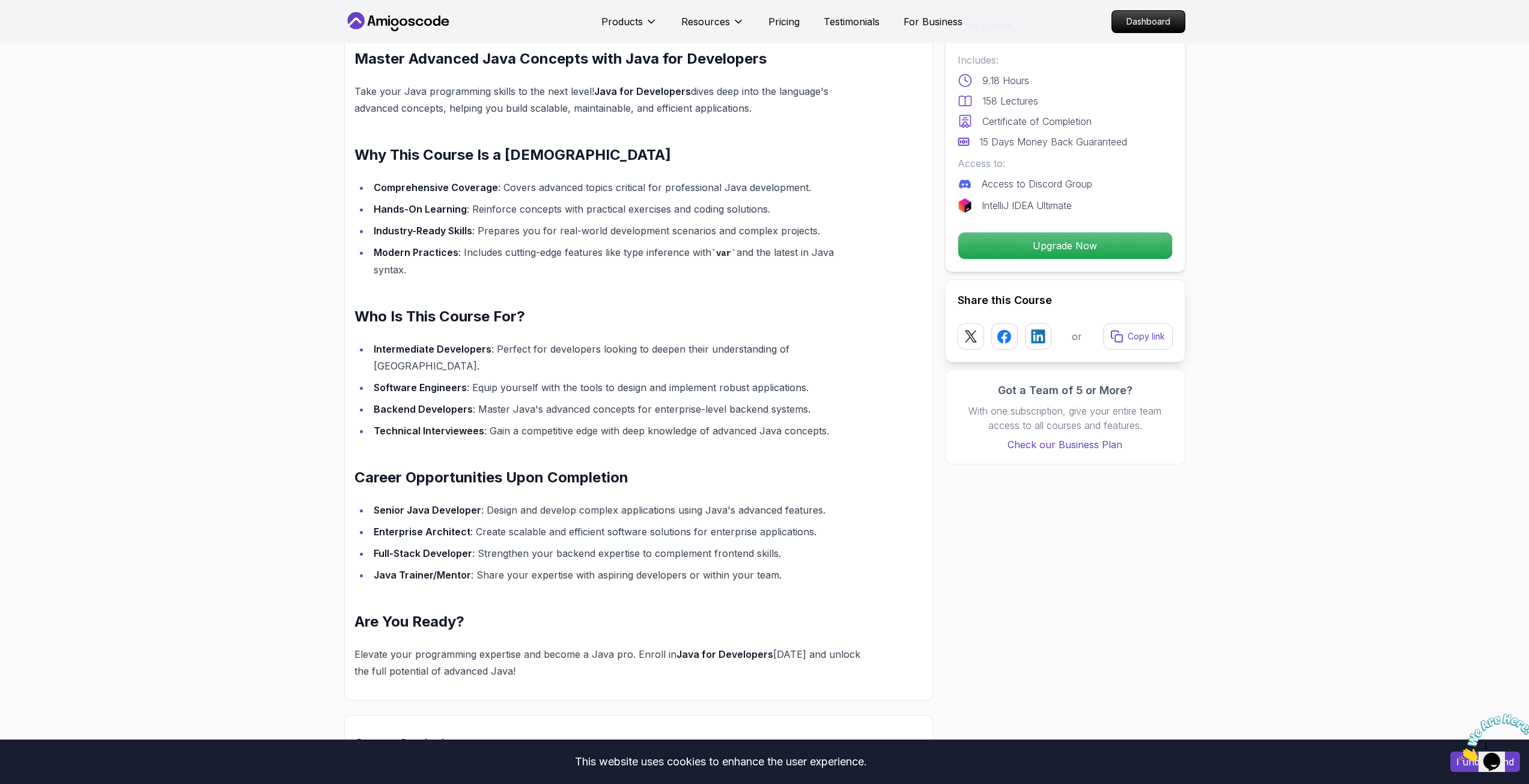
scroll to position [843, 0]
